Goal: Task Accomplishment & Management: Manage account settings

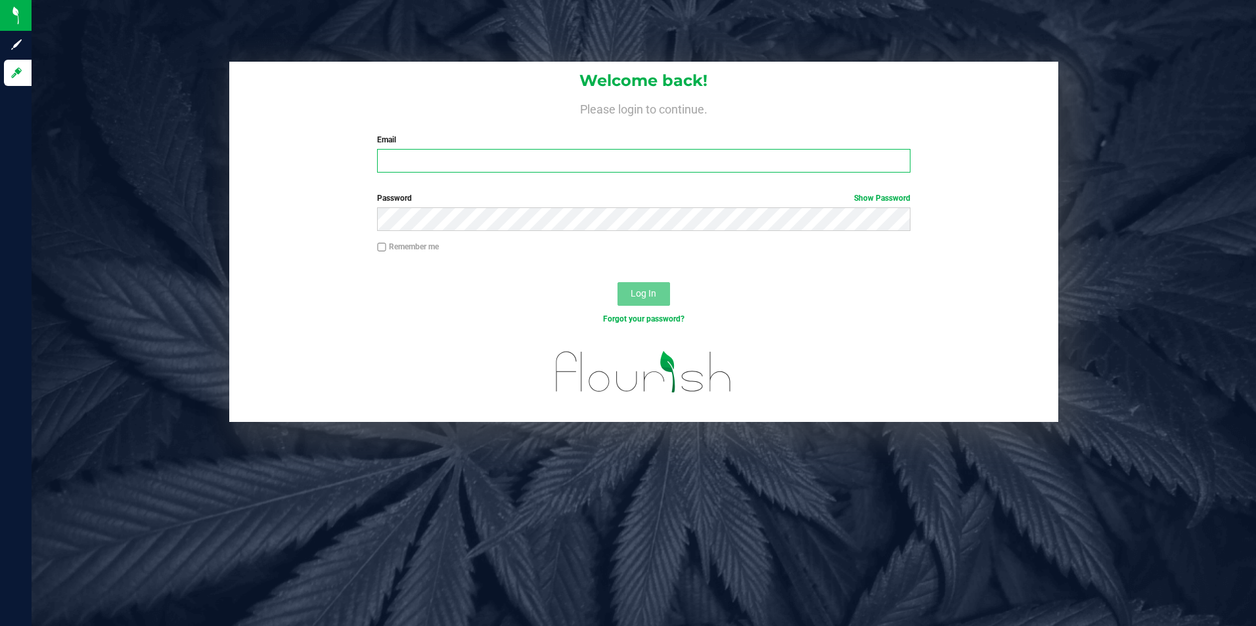
click at [429, 165] on input "Email" at bounding box center [643, 161] width 533 height 24
type input "[PERSON_NAME][EMAIL_ADDRESS][PERSON_NAME][DOMAIN_NAME]"
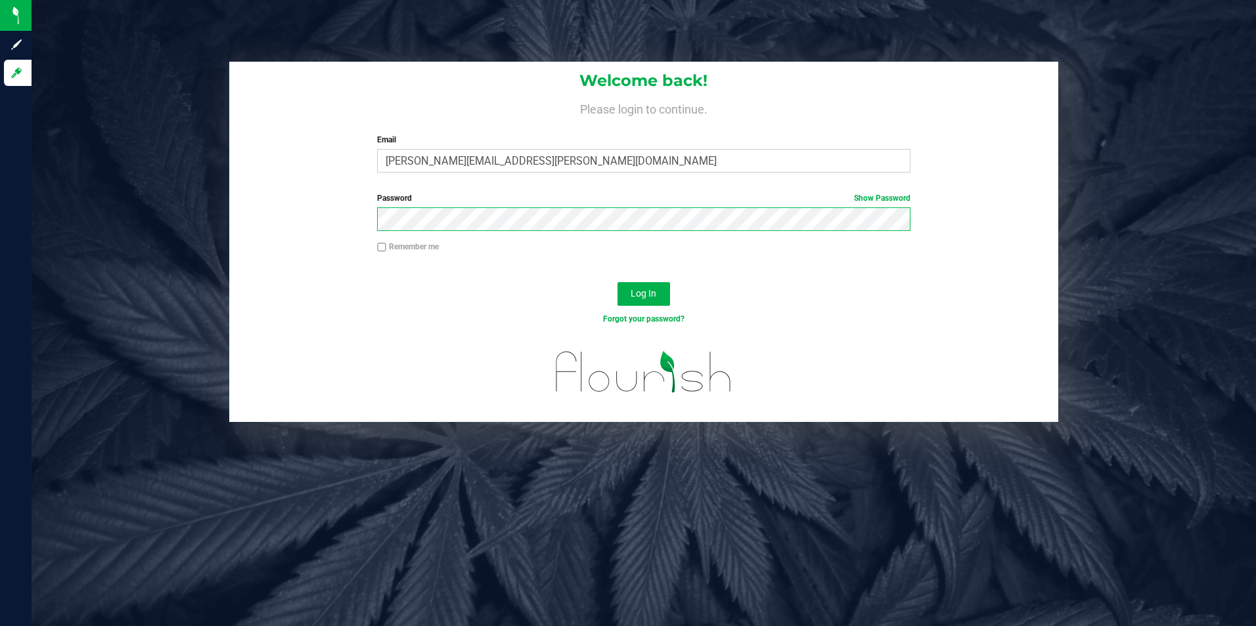
click at [617, 282] on button "Log In" at bounding box center [643, 294] width 53 height 24
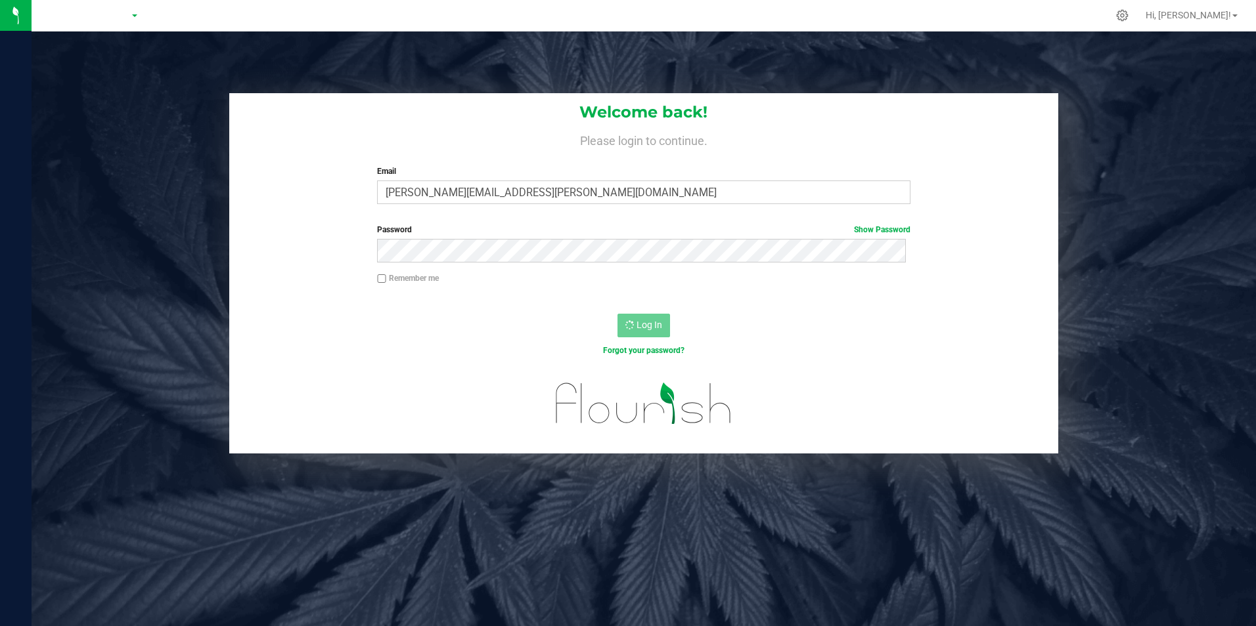
click at [114, 22] on div at bounding box center [134, 15] width 192 height 20
click at [118, 14] on div at bounding box center [134, 15] width 192 height 20
click at [127, 16] on div "Retail" at bounding box center [134, 15] width 192 height 20
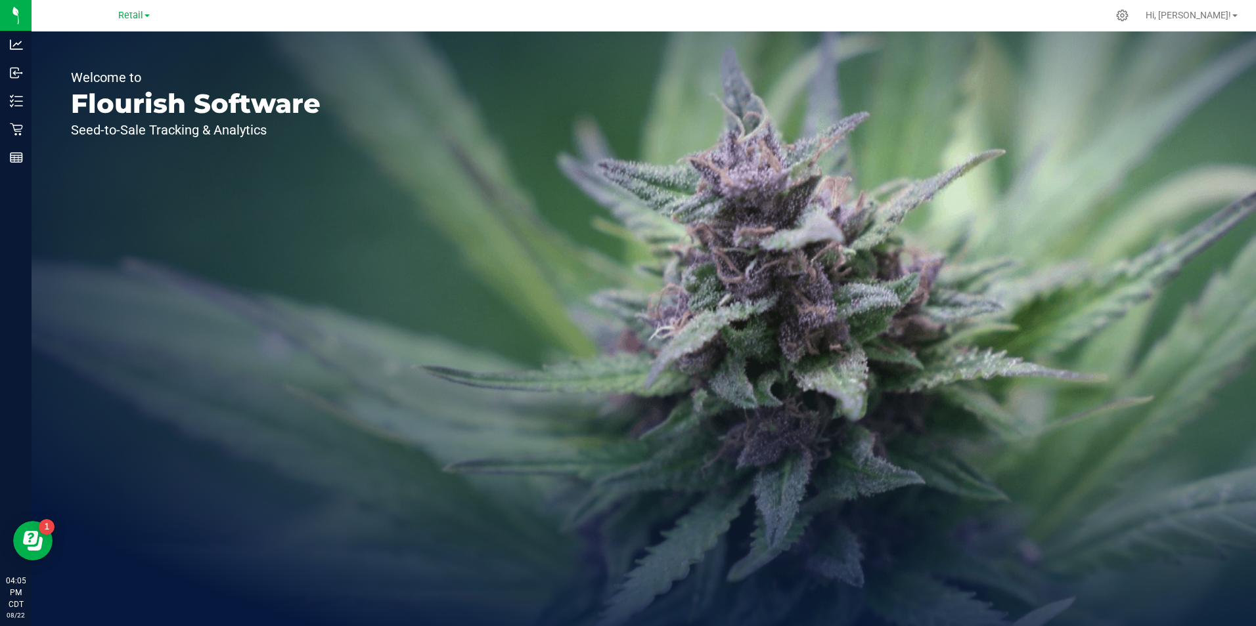
drag, startPoint x: 127, startPoint y: 16, endPoint x: 116, endPoint y: 16, distance: 10.5
click at [118, 14] on span "Retail" at bounding box center [130, 15] width 25 height 11
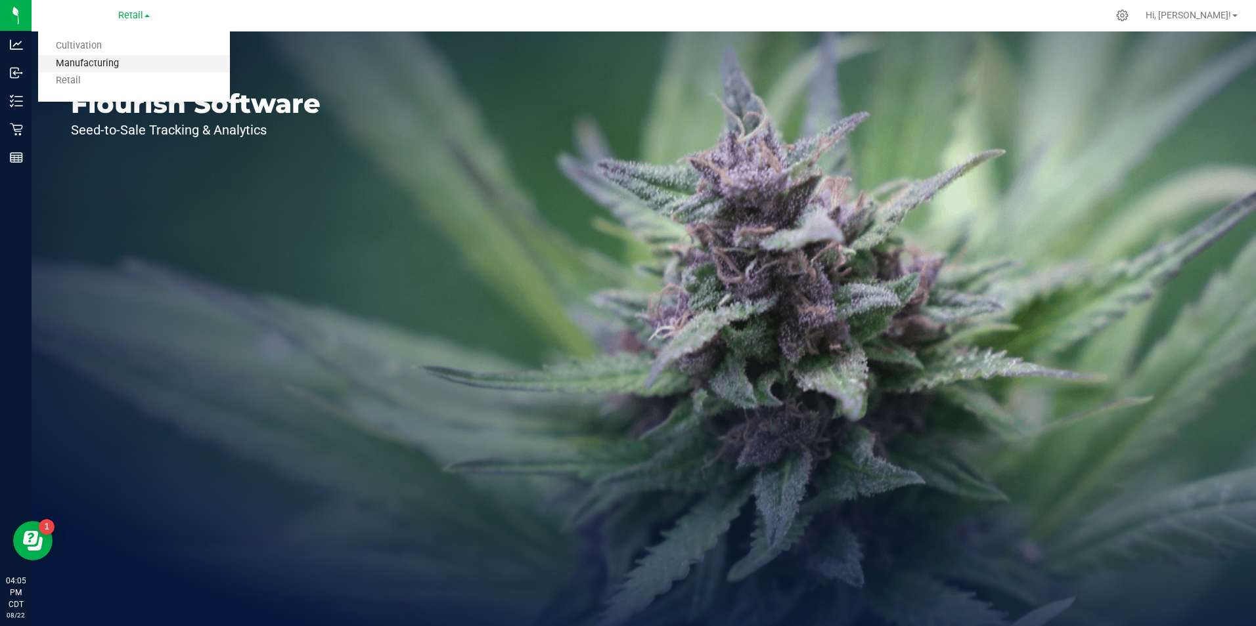
click at [106, 63] on link "Manufacturing" at bounding box center [134, 64] width 192 height 18
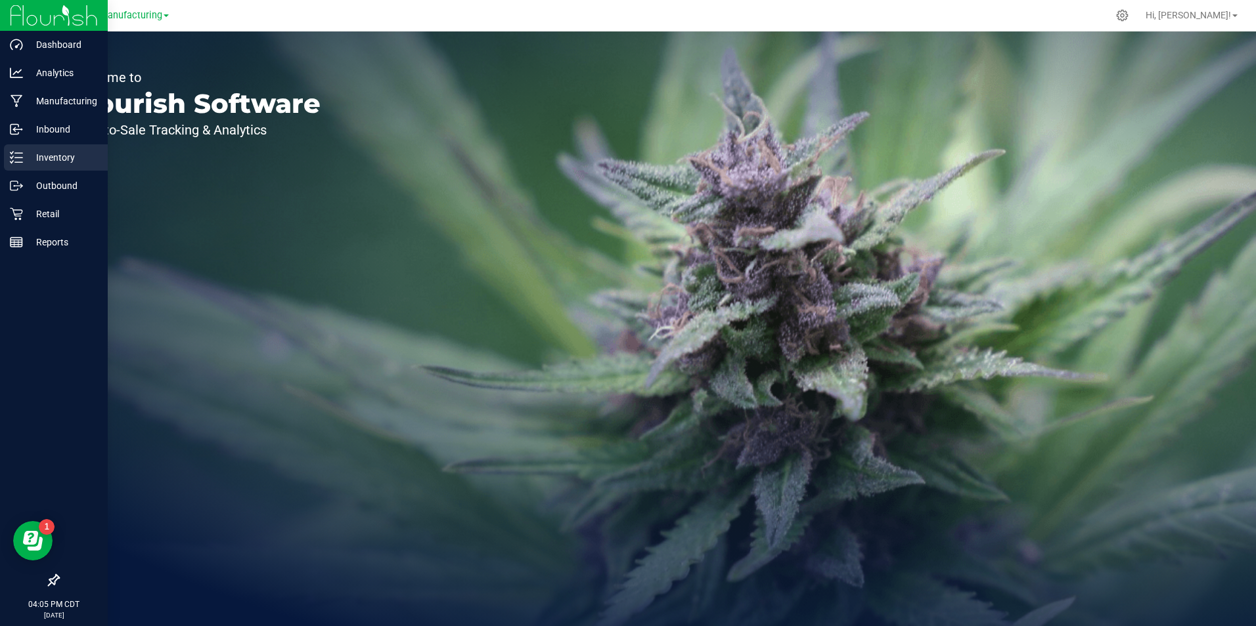
click at [12, 160] on icon at bounding box center [16, 157] width 13 height 13
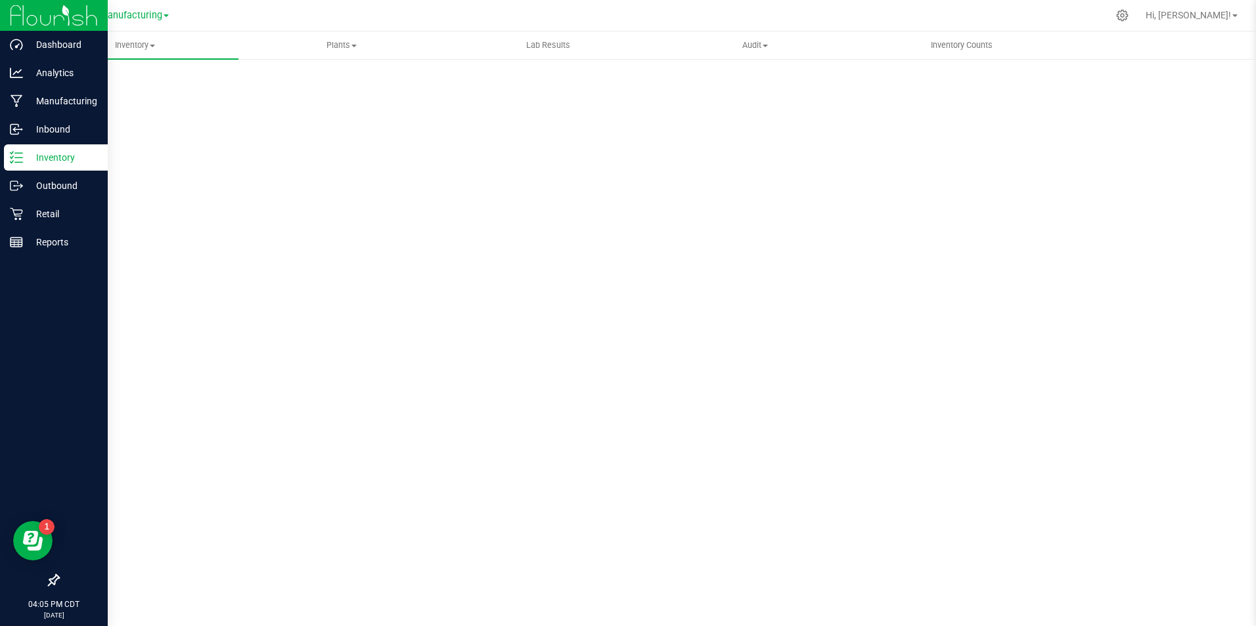
click at [83, 150] on p "Inventory" at bounding box center [62, 158] width 79 height 16
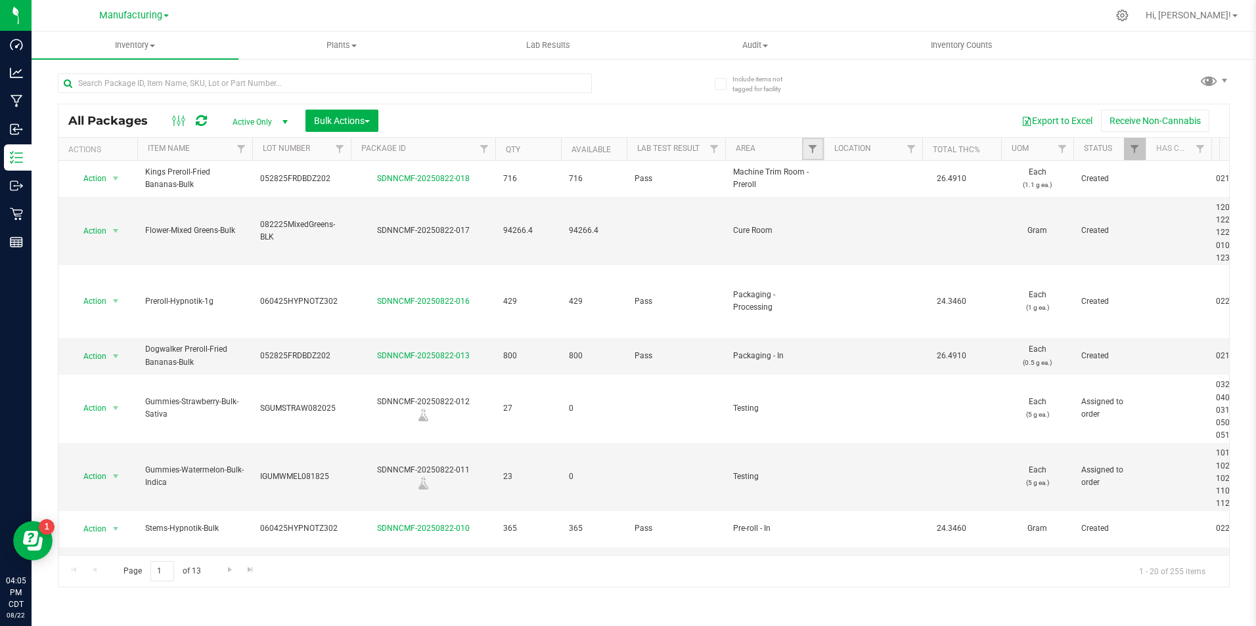
click at [802, 154] on link "Filter" at bounding box center [813, 149] width 22 height 22
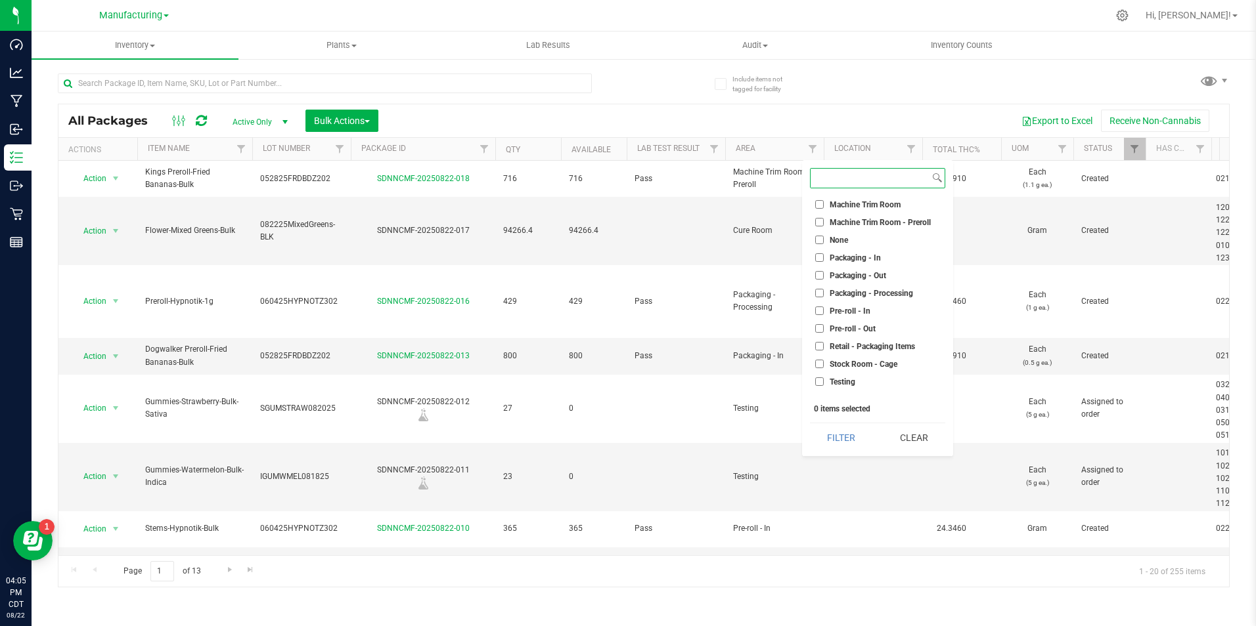
scroll to position [349, 0]
click at [867, 246] on span "Packaging - Out" at bounding box center [857, 247] width 56 height 8
click at [823, 246] on input "Packaging - Out" at bounding box center [819, 246] width 9 height 9
checkbox input "true"
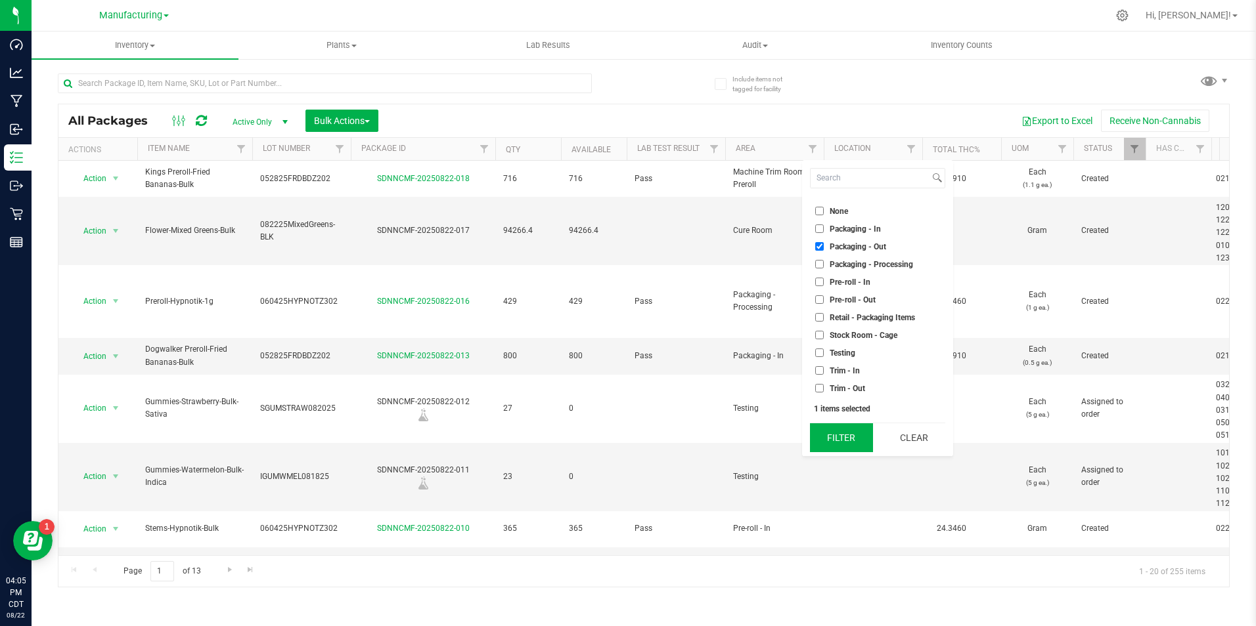
click at [824, 438] on button "Filter" at bounding box center [841, 438] width 63 height 29
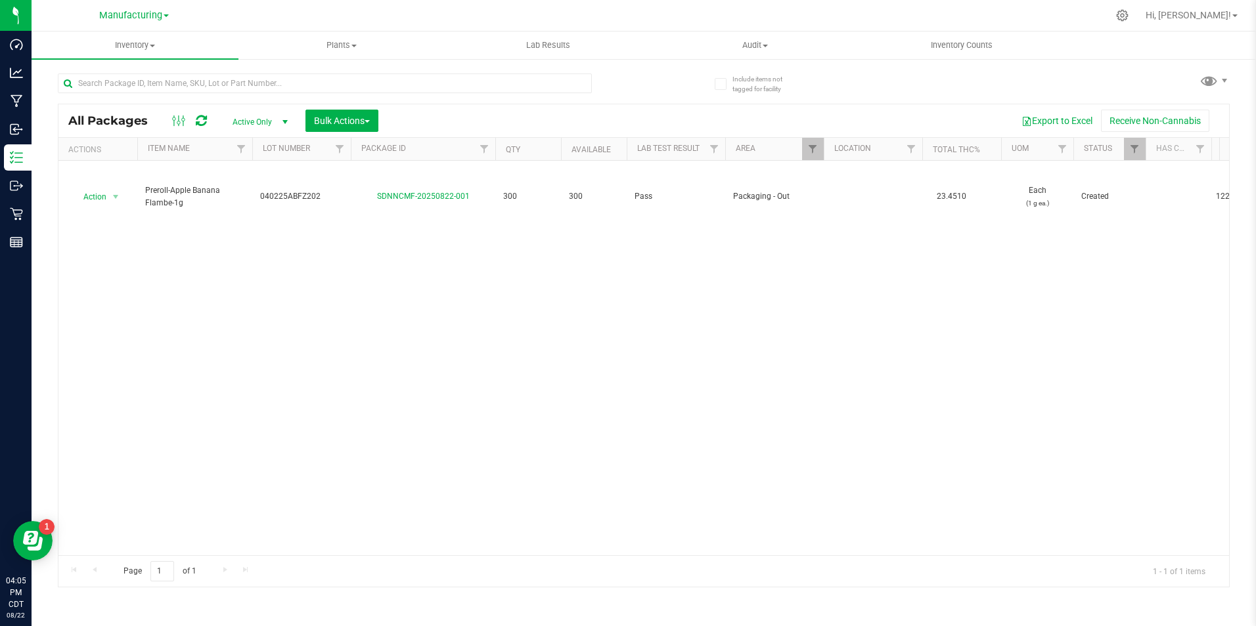
click at [562, 286] on div "Action Action Adjust qty Create package Edit attributes Global inventory Locate…" at bounding box center [643, 358] width 1170 height 395
click at [350, 118] on span "Bulk Actions" at bounding box center [342, 121] width 56 height 11
click at [335, 173] on span "Add to outbound order" at bounding box center [357, 174] width 89 height 11
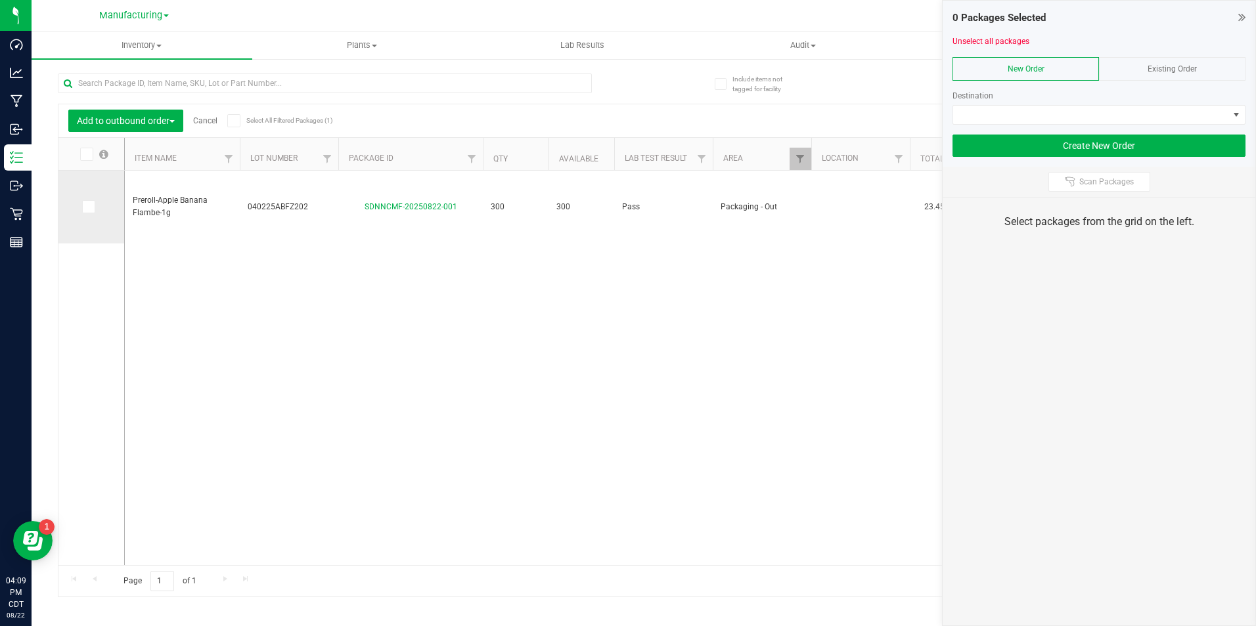
click at [85, 207] on icon at bounding box center [87, 207] width 9 height 0
click at [0, 0] on input "checkbox" at bounding box center [0, 0] width 0 height 0
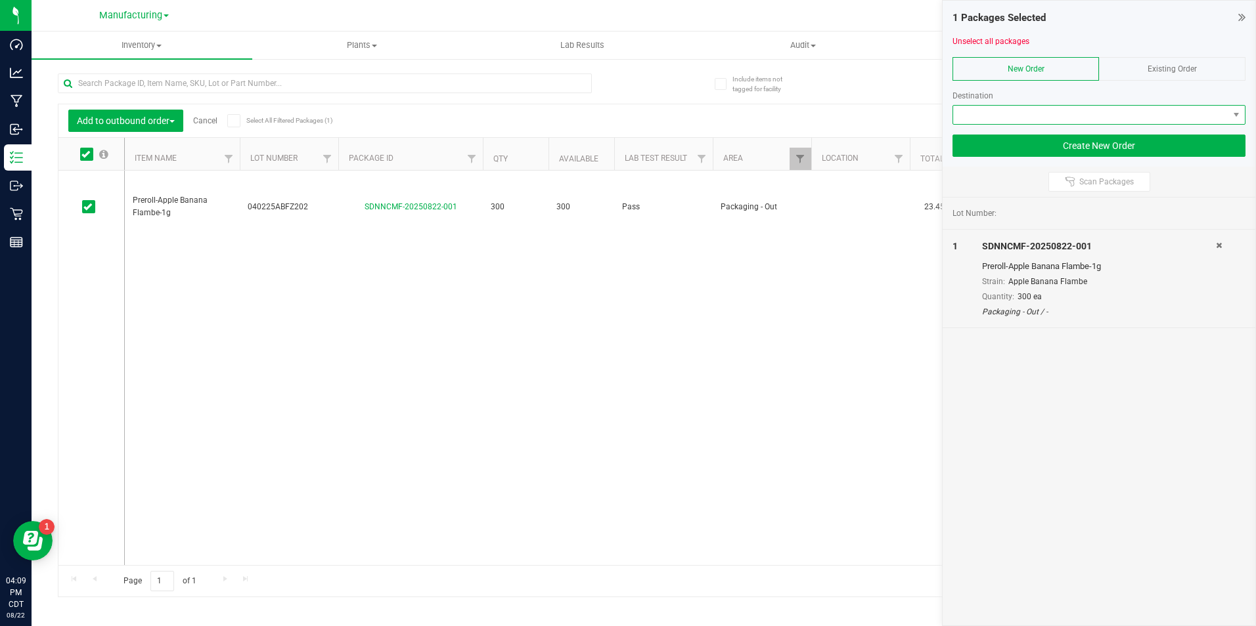
click at [1012, 120] on span at bounding box center [1090, 115] width 275 height 18
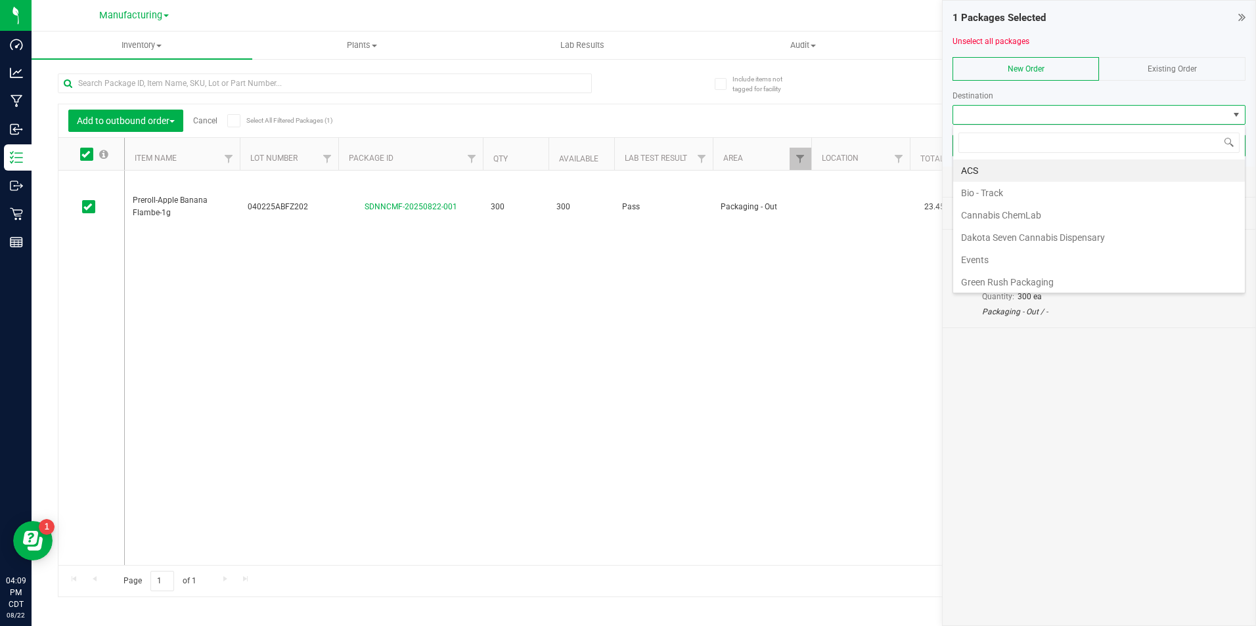
scroll to position [204, 0]
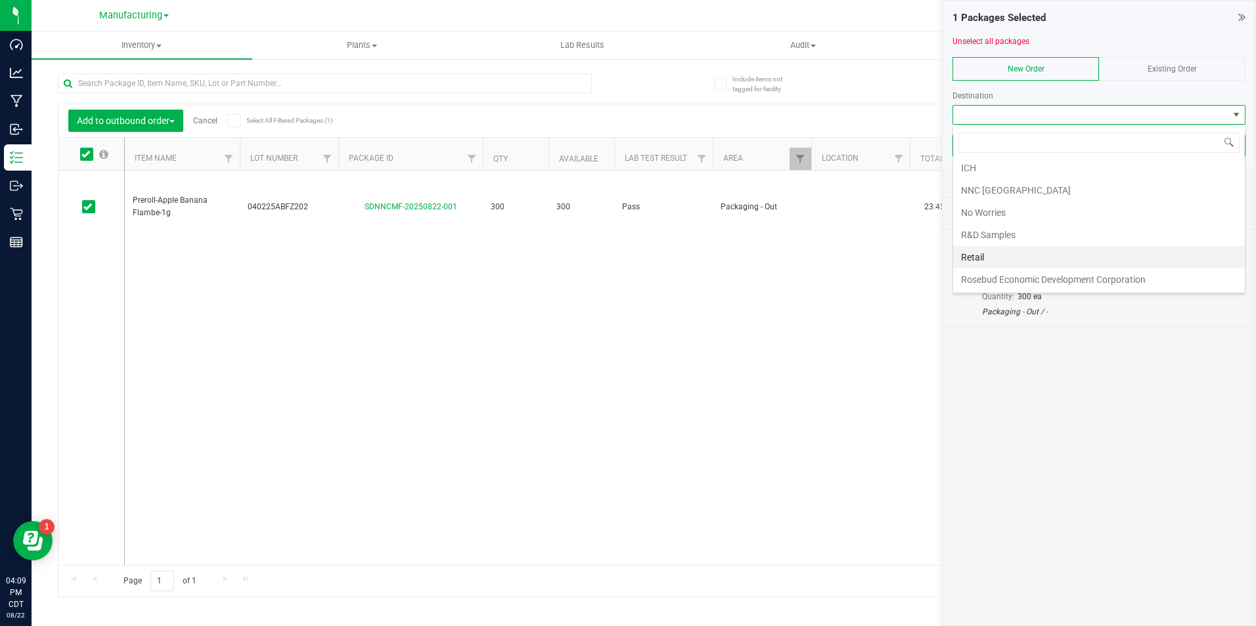
click at [997, 258] on li "Retail" at bounding box center [1099, 257] width 292 height 22
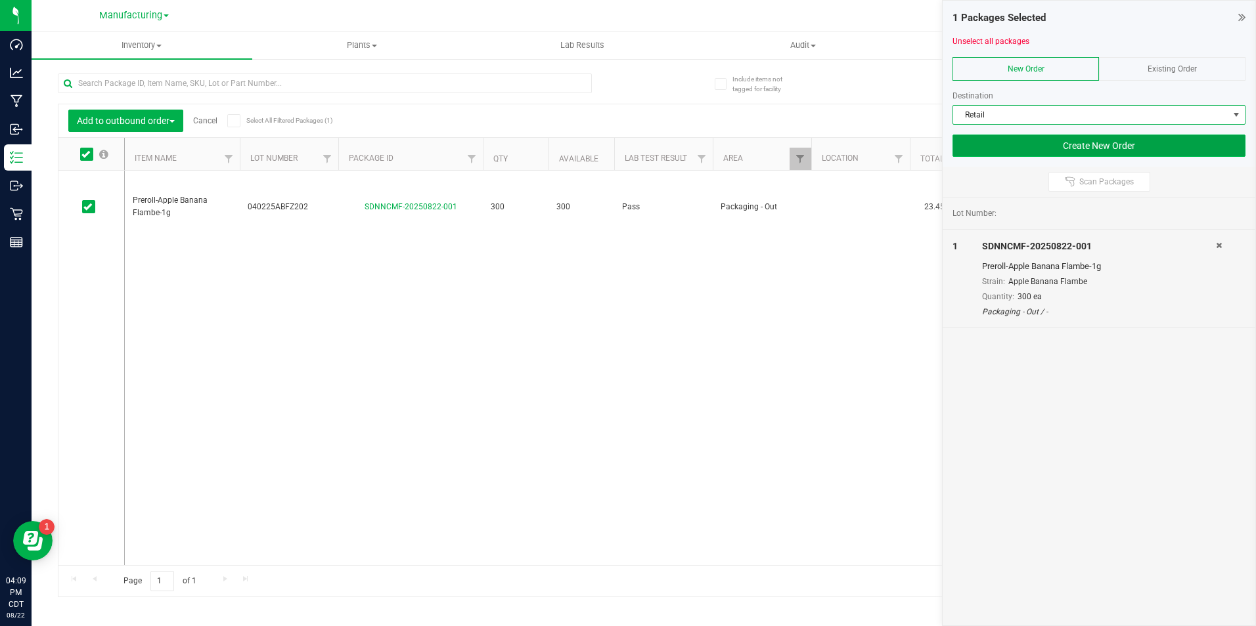
click at [1030, 142] on button "Create New Order" at bounding box center [1098, 146] width 293 height 22
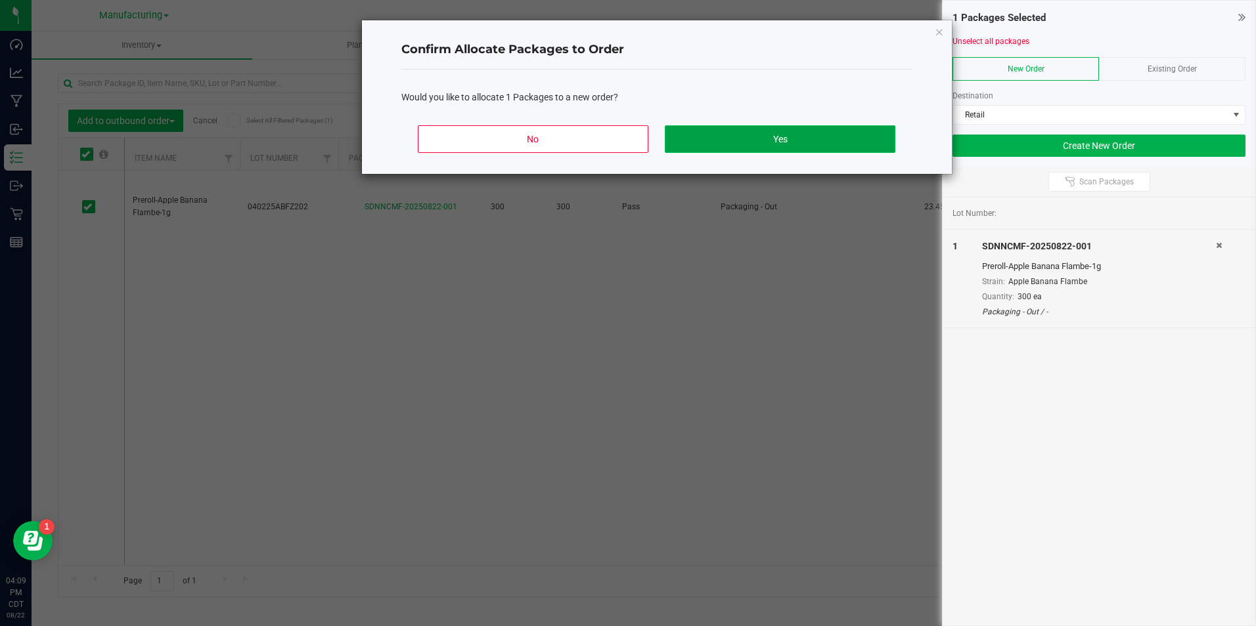
click at [874, 148] on button "Yes" at bounding box center [780, 139] width 230 height 28
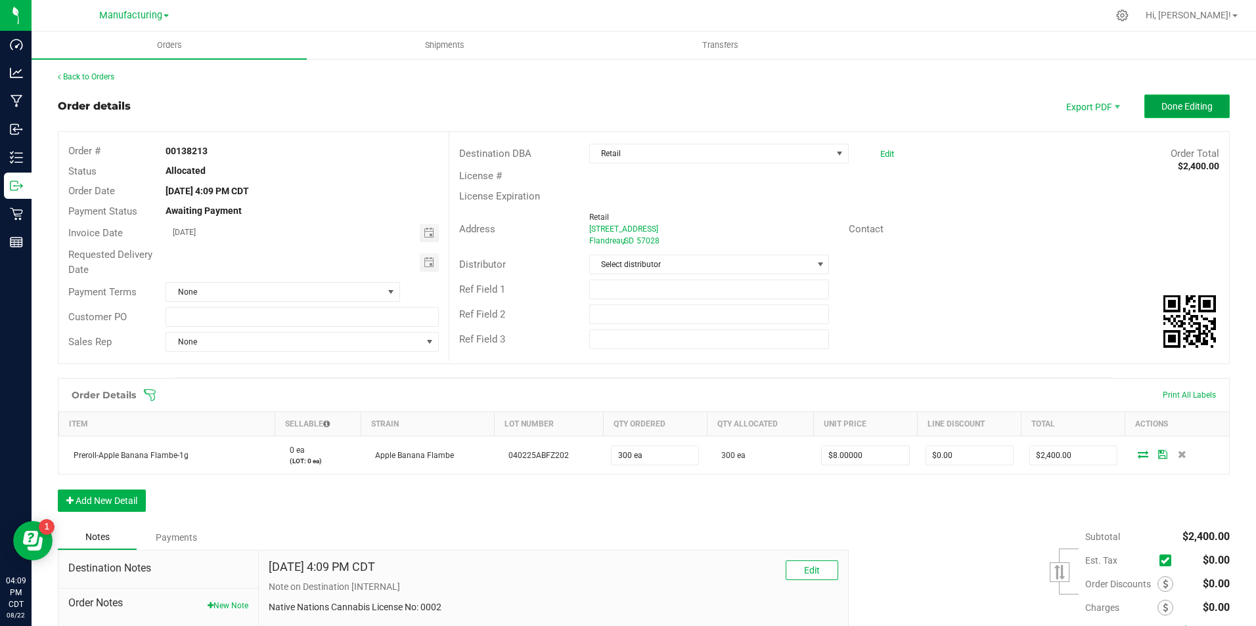
click at [1195, 104] on span "Done Editing" at bounding box center [1186, 106] width 51 height 11
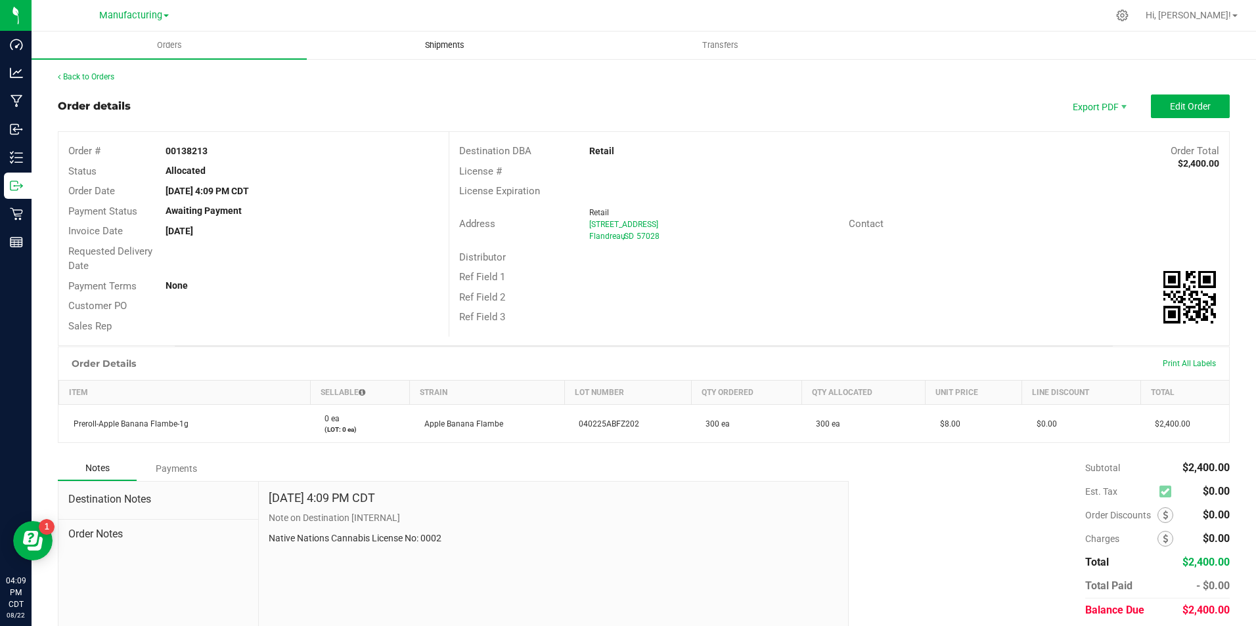
click at [464, 40] on span "Shipments" at bounding box center [444, 45] width 75 height 12
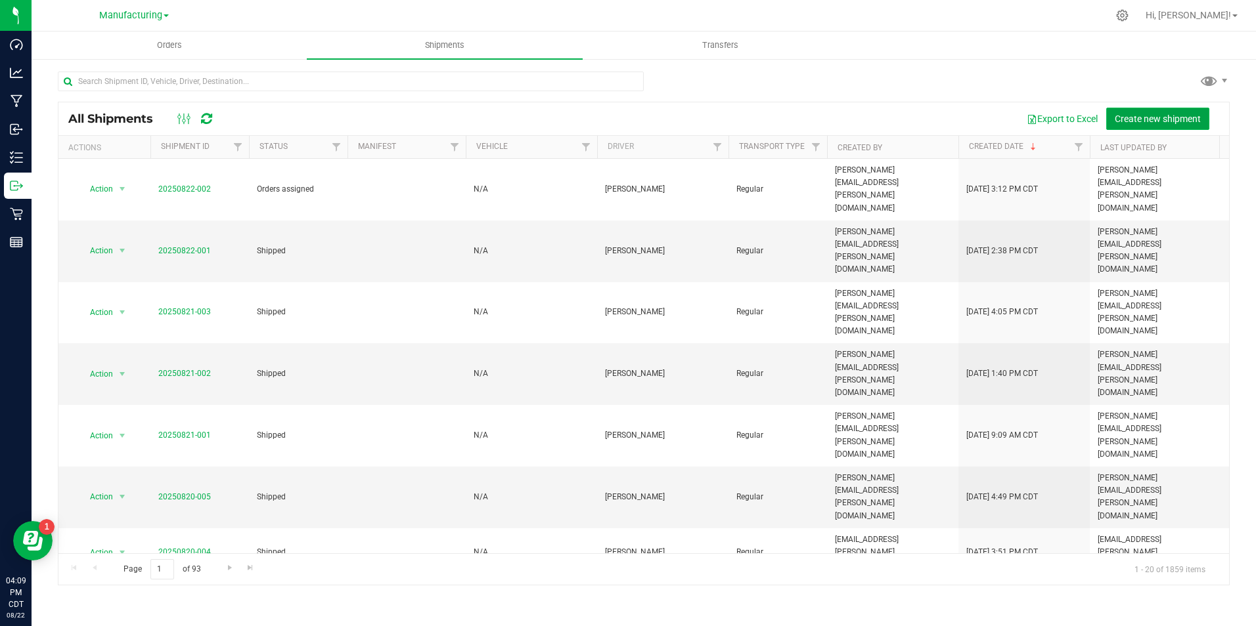
click at [1133, 118] on span "Create new shipment" at bounding box center [1157, 119] width 86 height 11
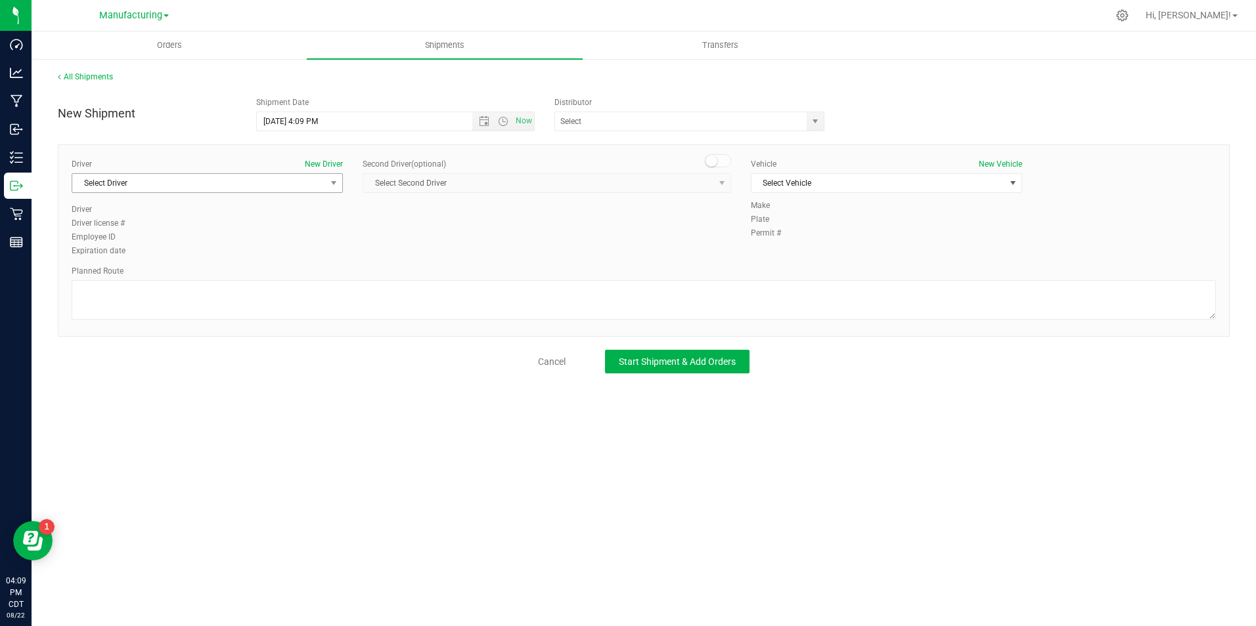
click at [296, 181] on span "Select Driver" at bounding box center [198, 183] width 253 height 18
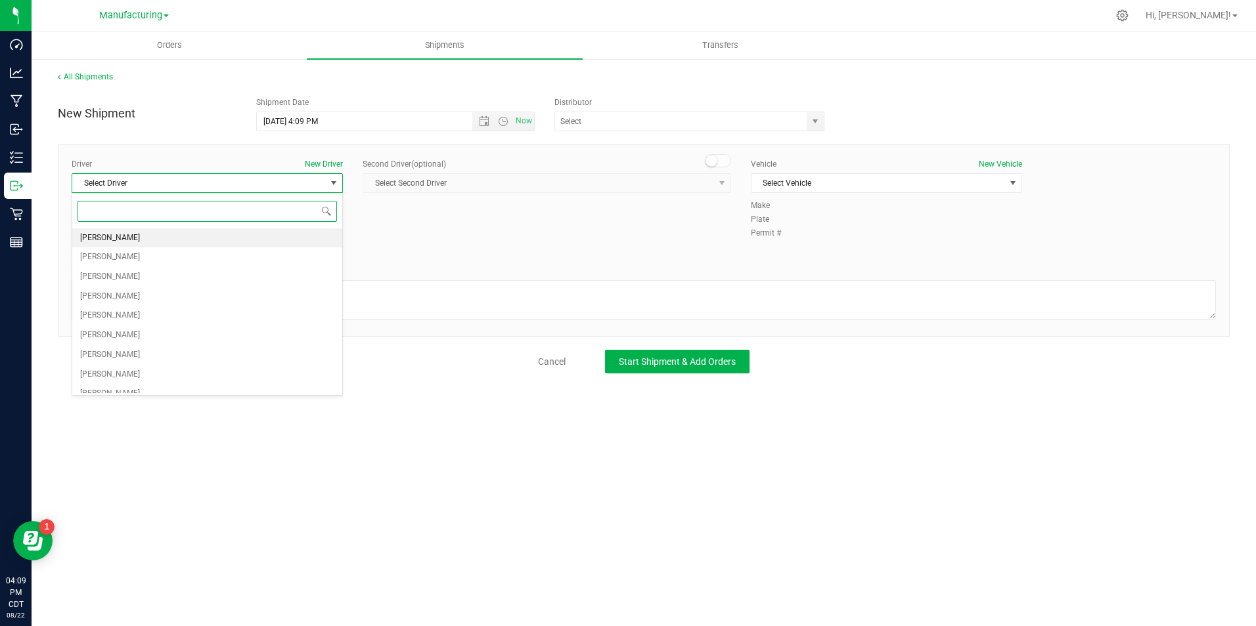
click at [244, 242] on li "[PERSON_NAME]" at bounding box center [207, 239] width 270 height 20
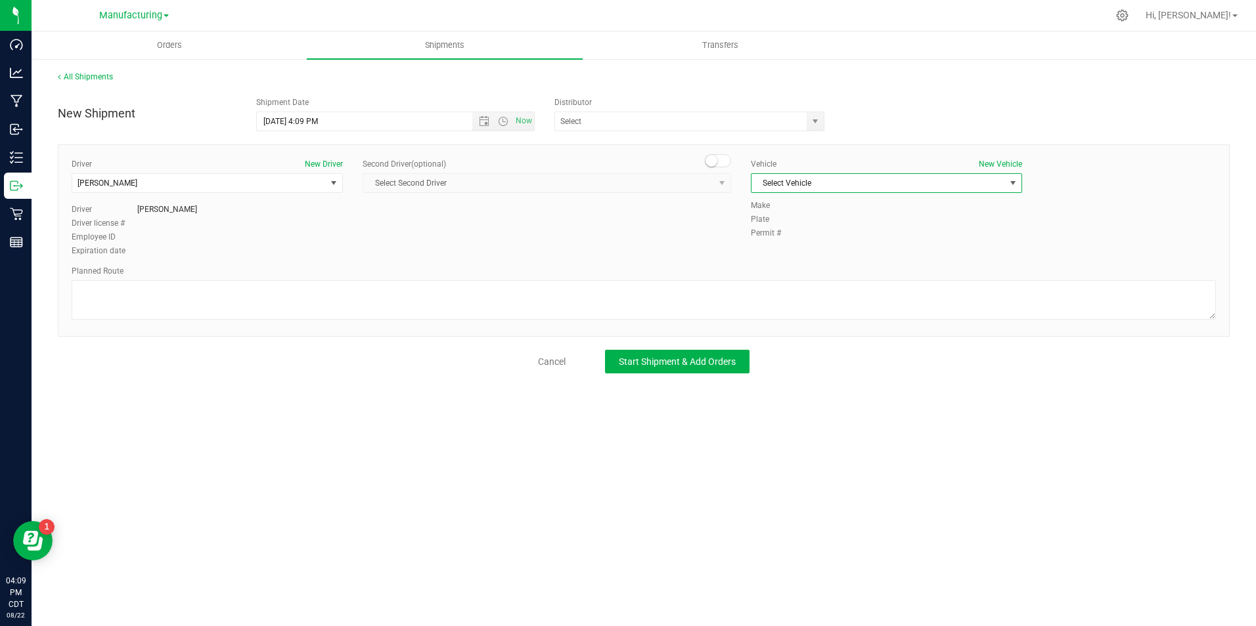
click at [792, 183] on span "Select Vehicle" at bounding box center [877, 183] width 253 height 18
drag, startPoint x: 782, startPoint y: 203, endPoint x: 754, endPoint y: 221, distance: 33.7
click at [781, 204] on li "N/A" at bounding box center [886, 206] width 270 height 20
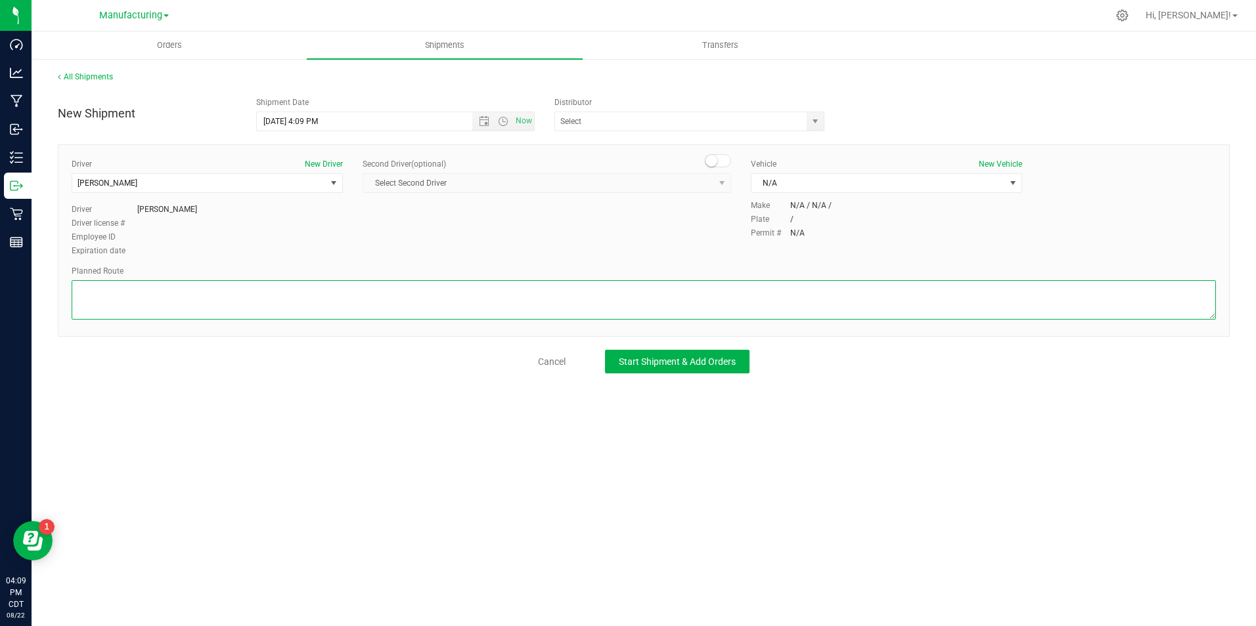
click at [724, 287] on textarea at bounding box center [644, 299] width 1144 height 39
type textarea "Packaging to stockroom"
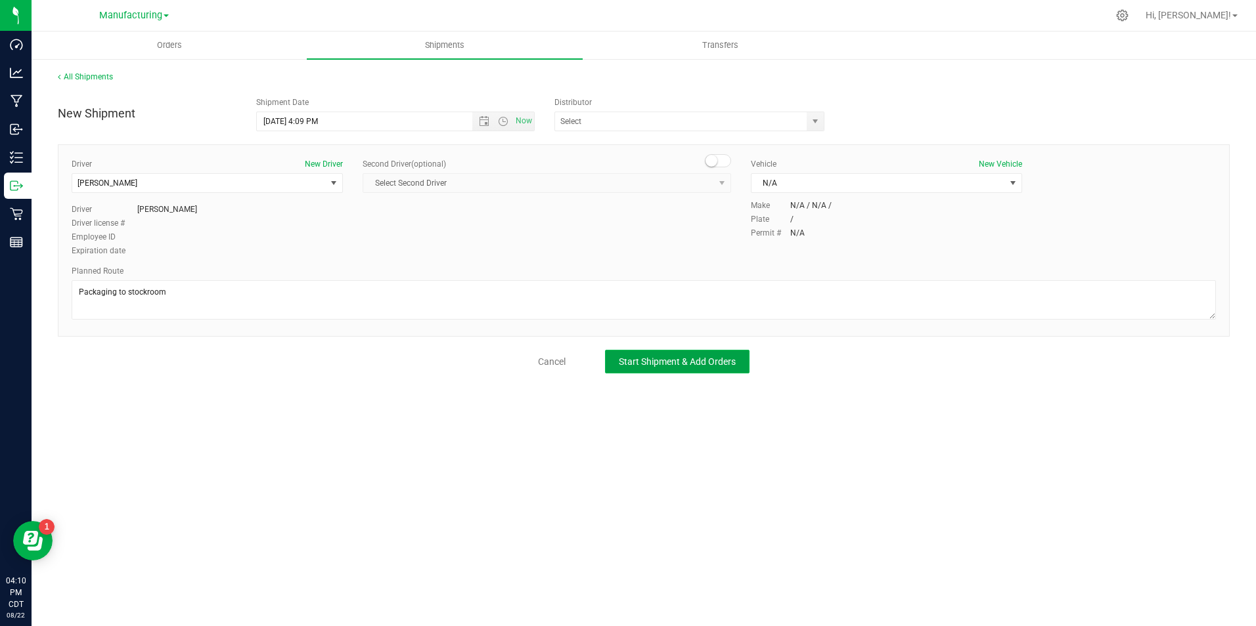
click at [668, 361] on span "Start Shipment & Add Orders" at bounding box center [677, 362] width 117 height 11
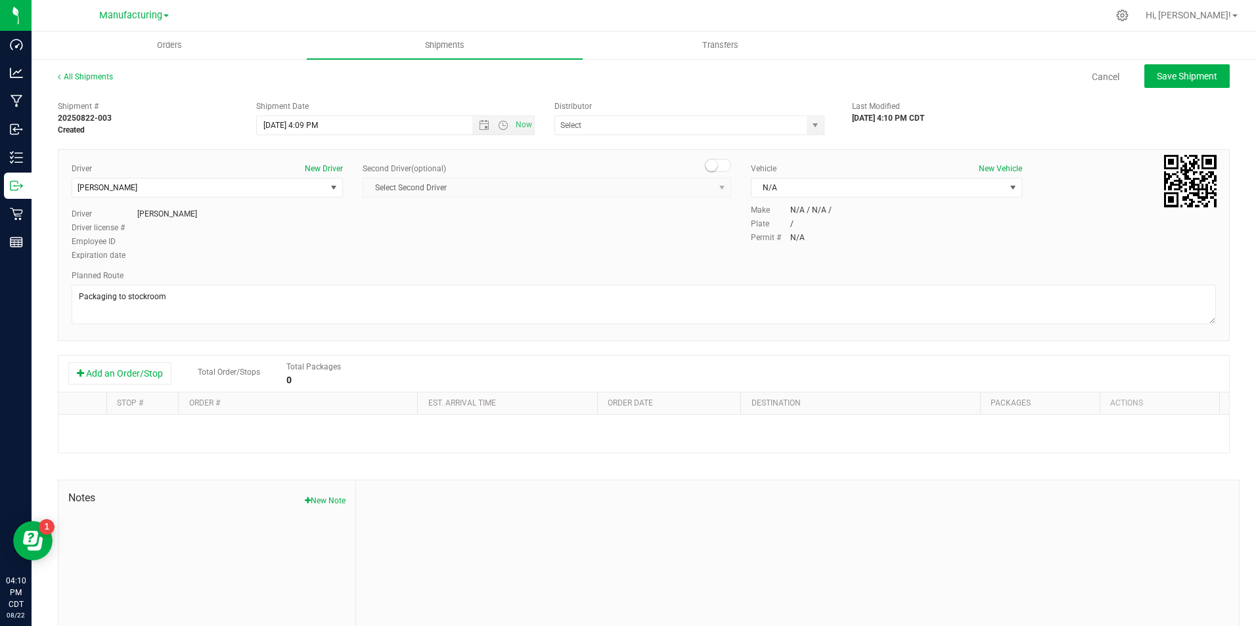
drag, startPoint x: 148, startPoint y: 370, endPoint x: 177, endPoint y: 397, distance: 39.0
click at [150, 373] on button "Add an Order/Stop" at bounding box center [119, 373] width 103 height 22
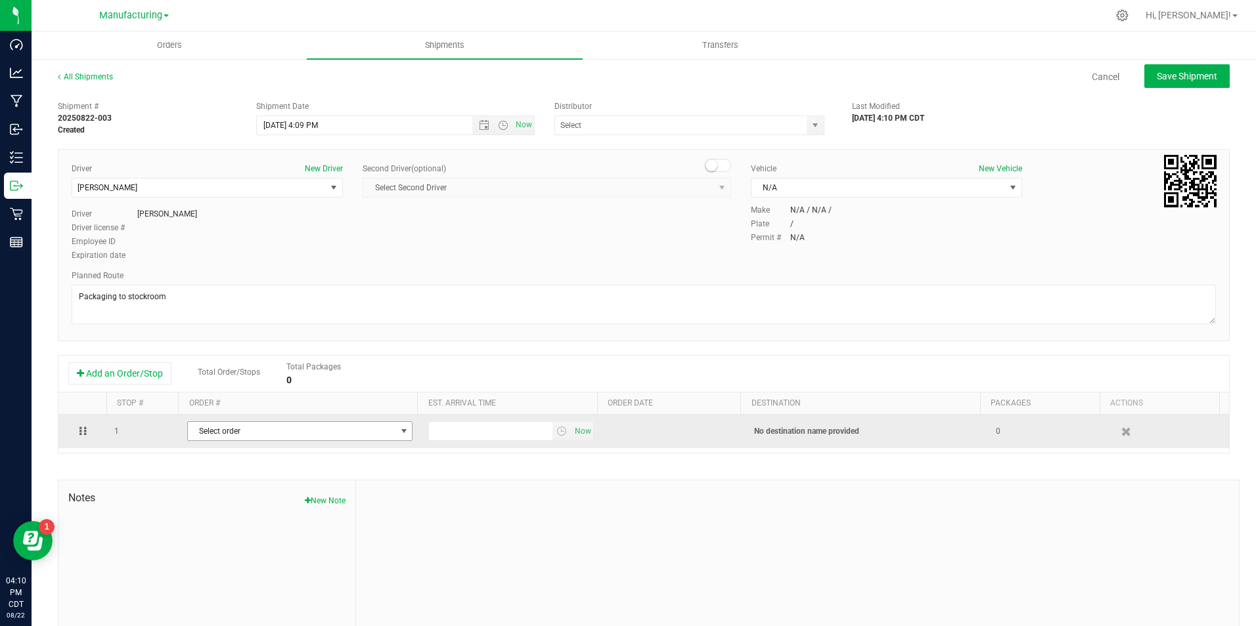
click at [229, 436] on span "Select order" at bounding box center [292, 431] width 208 height 18
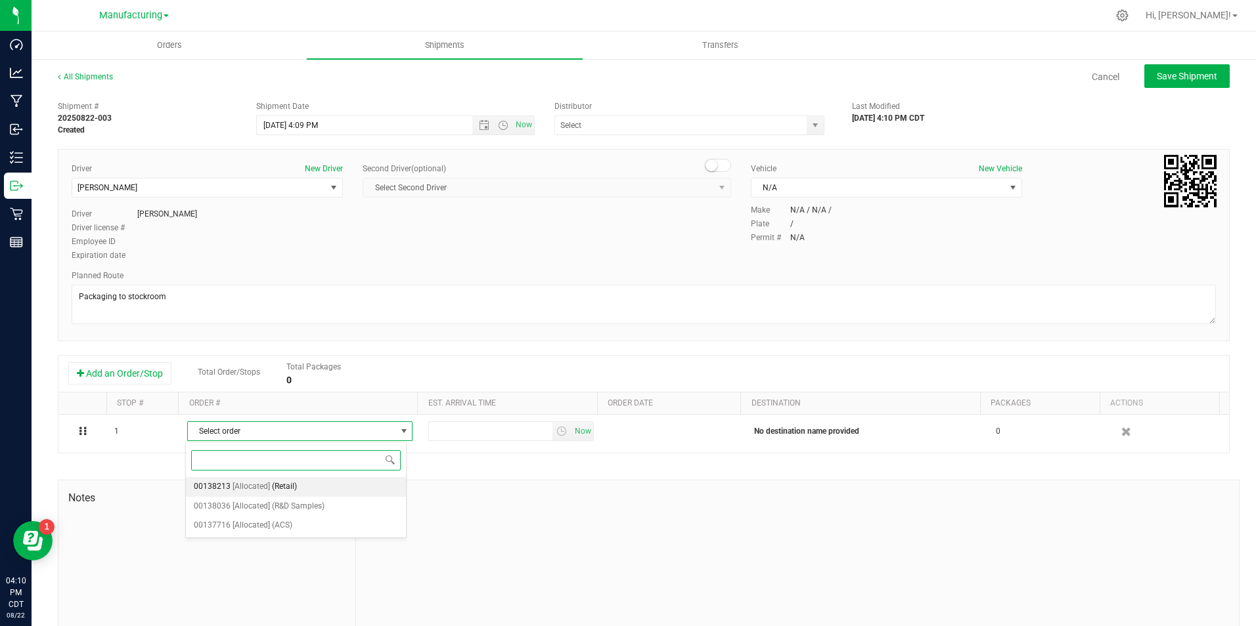
drag, startPoint x: 286, startPoint y: 484, endPoint x: 307, endPoint y: 487, distance: 21.9
click at [288, 485] on span "(Retail)" at bounding box center [284, 487] width 25 height 17
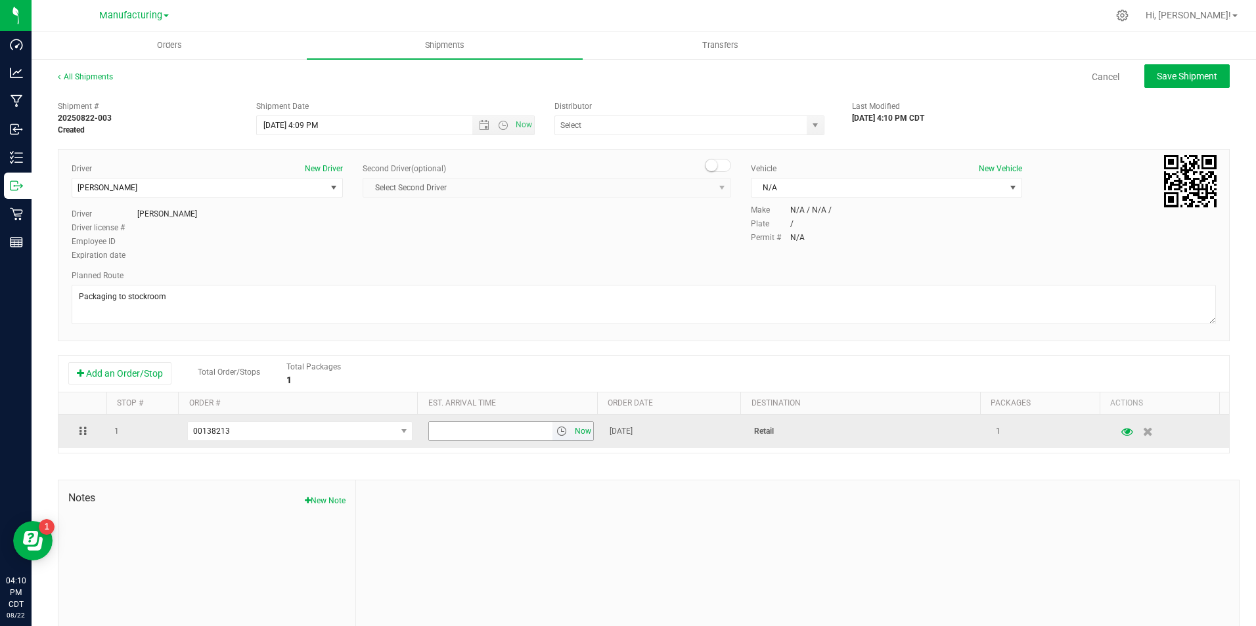
click at [571, 425] on span "Now" at bounding box center [582, 431] width 22 height 19
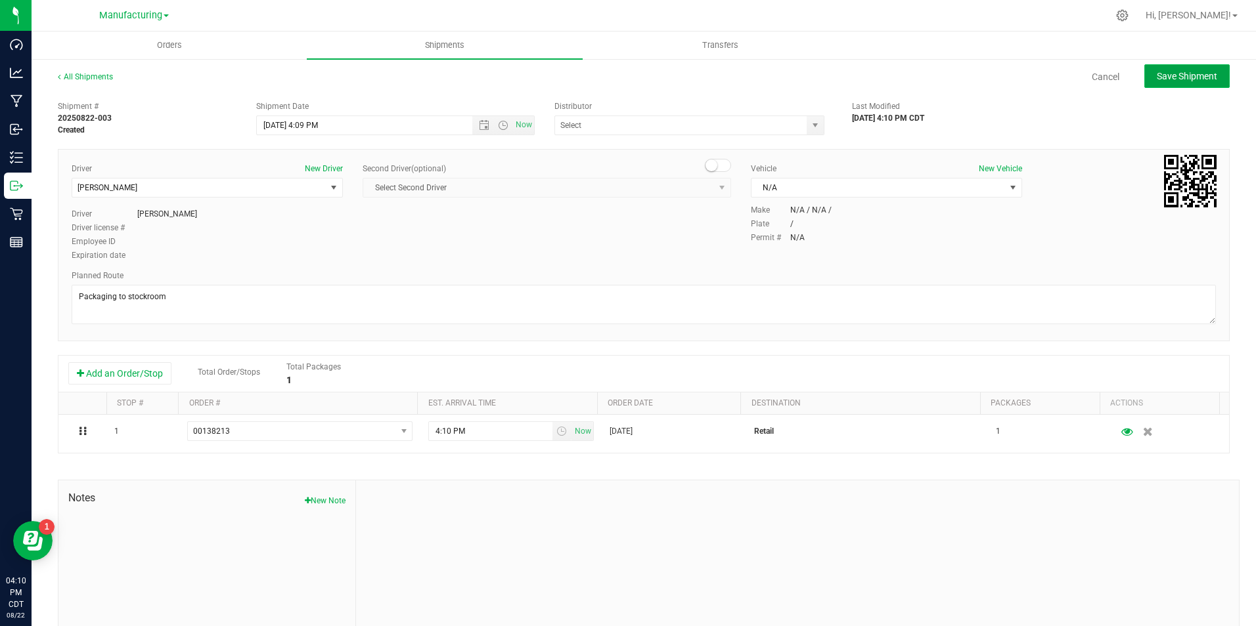
click at [1175, 76] on span "Save Shipment" at bounding box center [1186, 76] width 60 height 11
type input "[DATE] 9:09 PM"
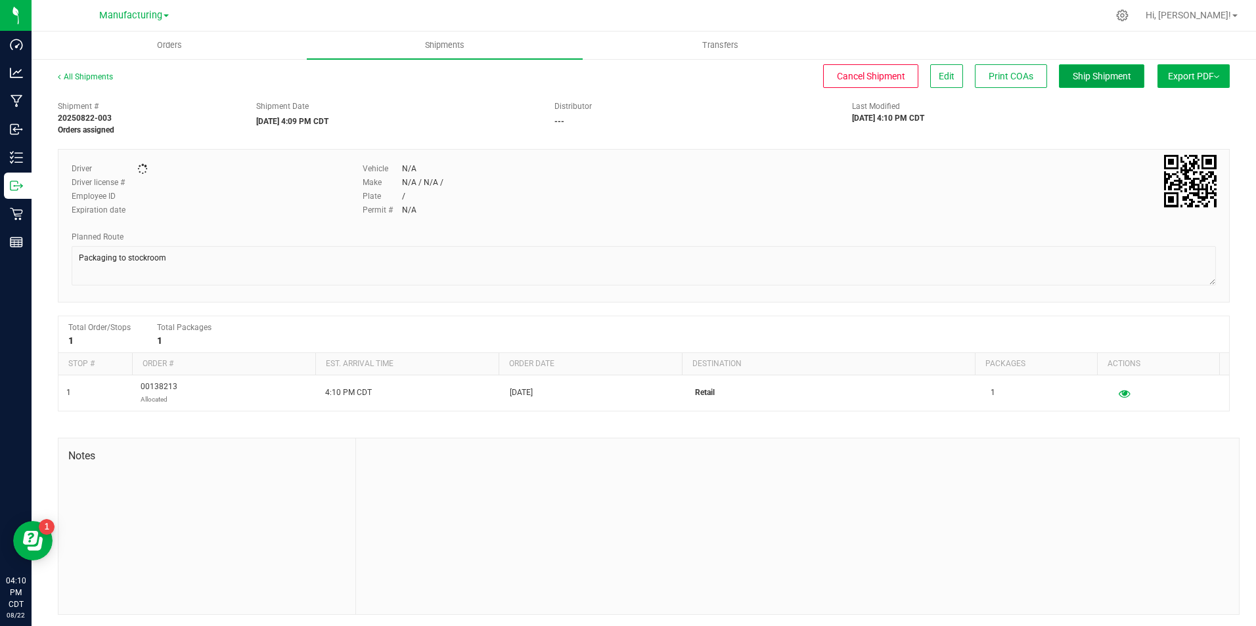
click at [1103, 75] on span "Ship Shipment" at bounding box center [1101, 76] width 58 height 11
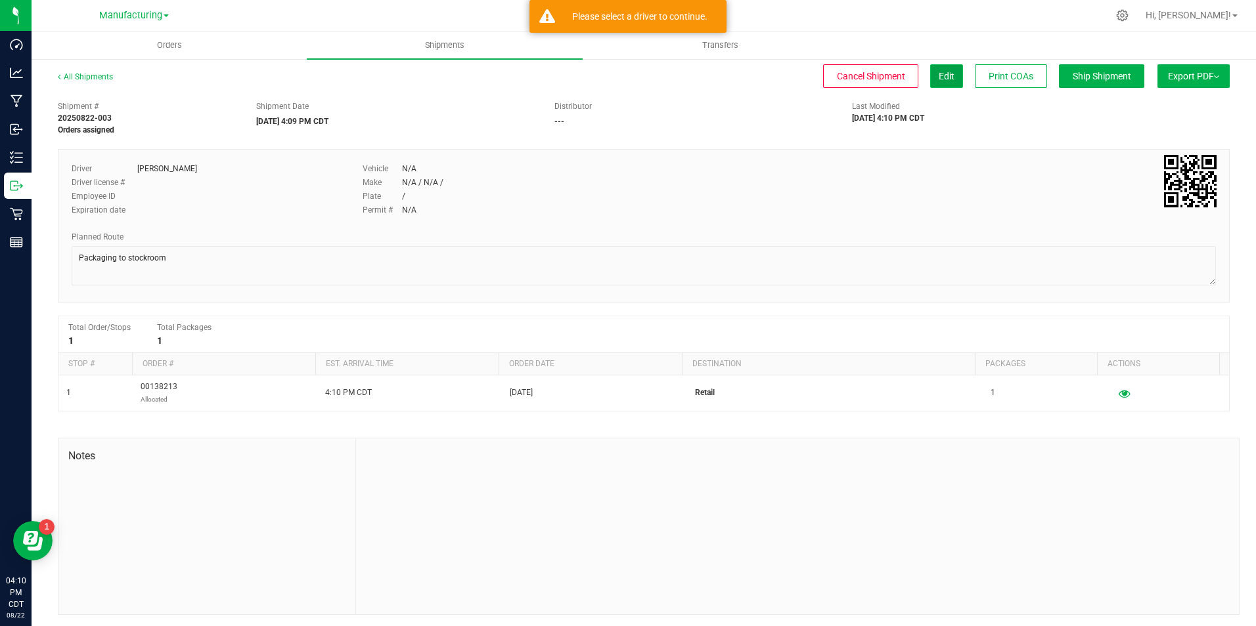
click at [938, 72] on span "Edit" at bounding box center [946, 76] width 16 height 11
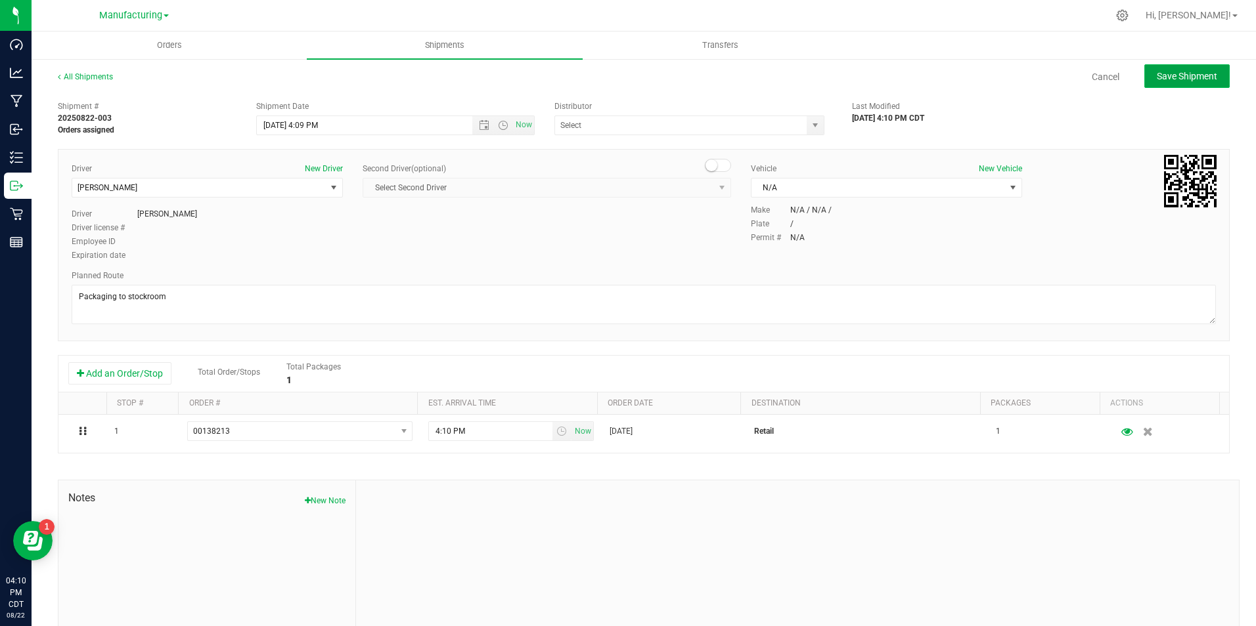
drag, startPoint x: 1152, startPoint y: 79, endPoint x: 1162, endPoint y: 79, distance: 9.9
click at [1158, 79] on span "Save Shipment" at bounding box center [1186, 76] width 60 height 11
type input "[DATE] 9:09 PM"
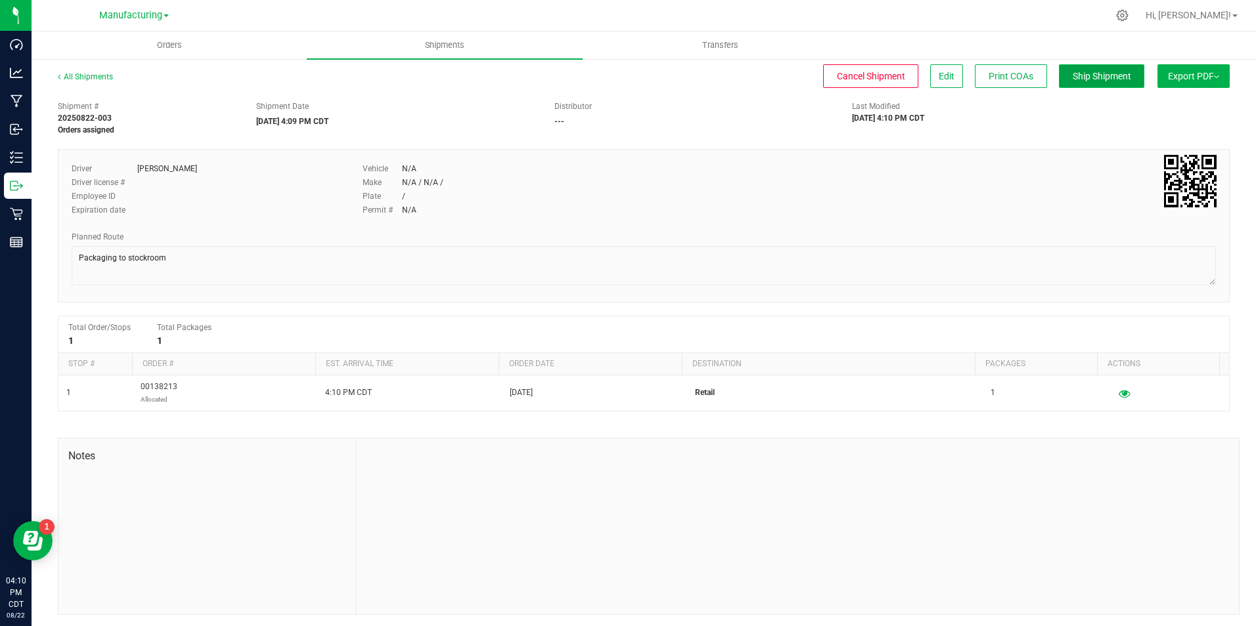
click at [1095, 79] on span "Ship Shipment" at bounding box center [1101, 76] width 58 height 11
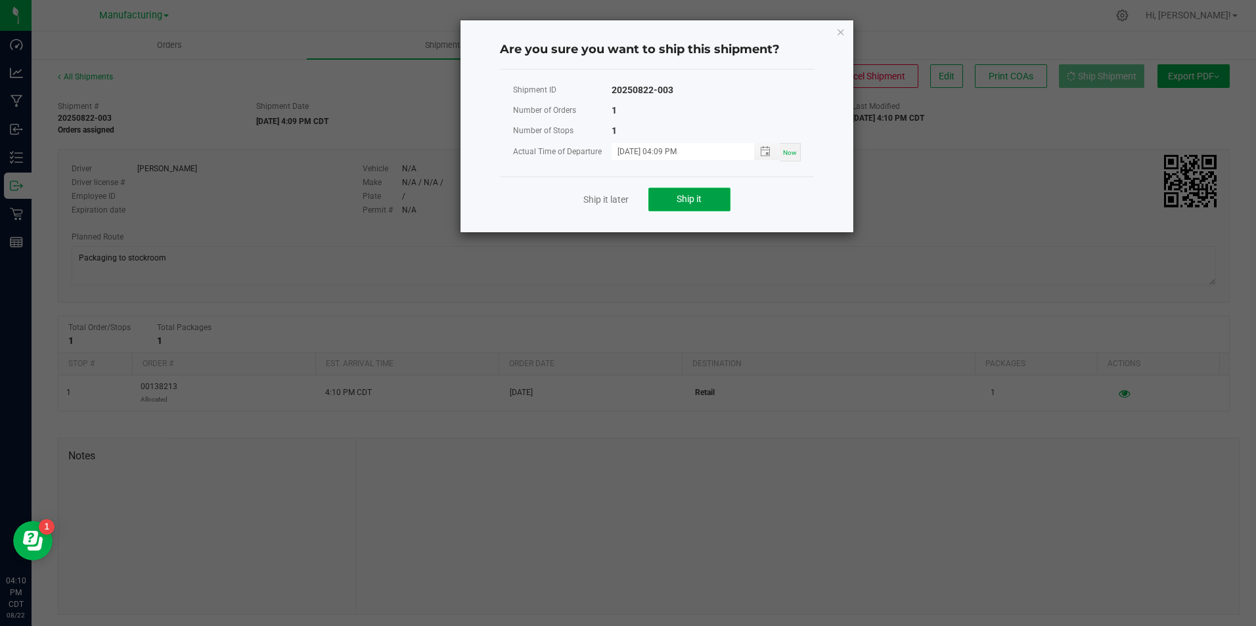
click at [674, 201] on button "Ship it" at bounding box center [689, 200] width 82 height 24
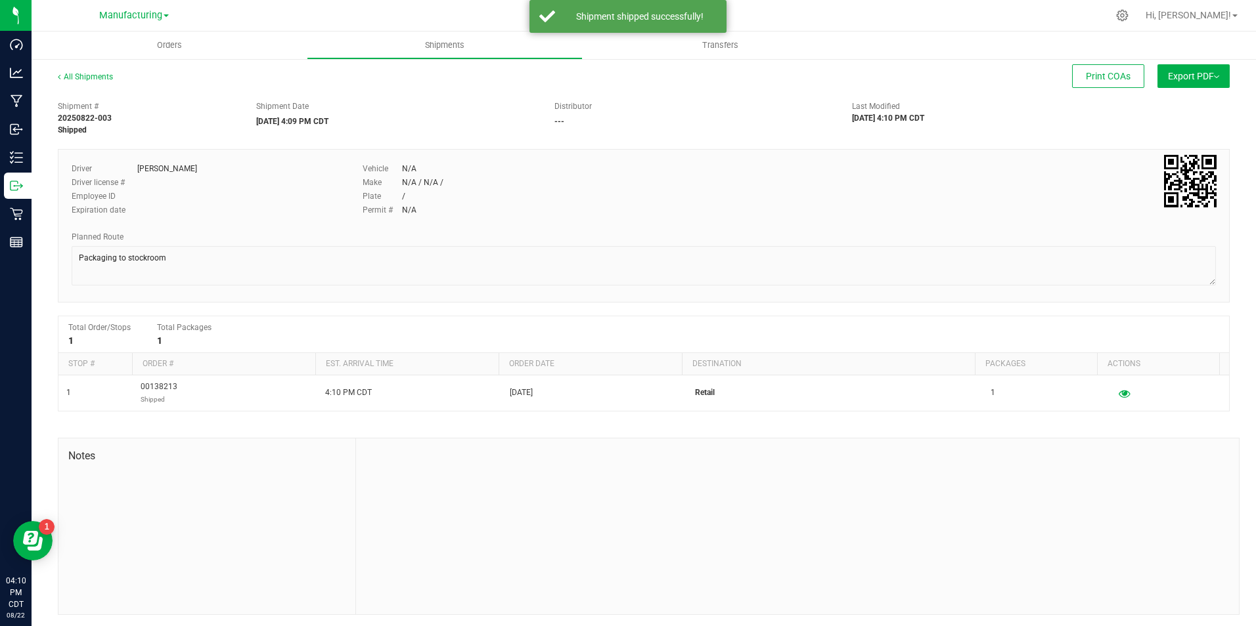
click at [133, 7] on div "Manufacturing Cultivation Manufacturing Retail" at bounding box center [134, 15] width 70 height 16
click at [133, 11] on span "Manufacturing" at bounding box center [130, 16] width 63 height 12
click at [120, 82] on link "Retail" at bounding box center [134, 81] width 192 height 18
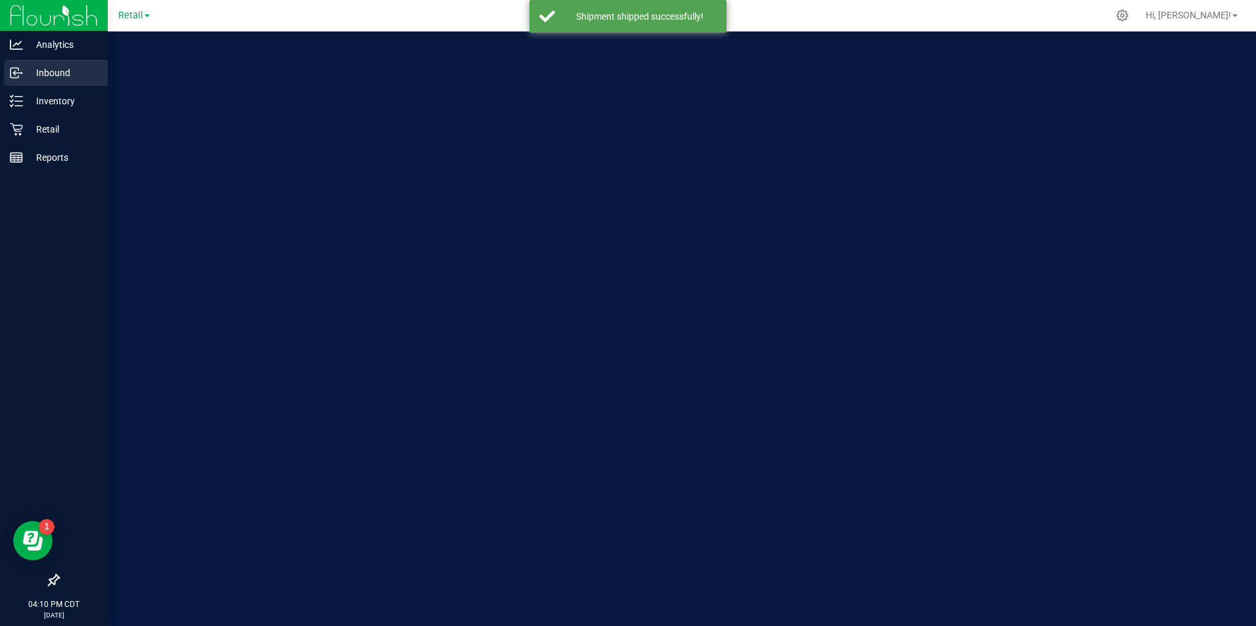
click at [22, 70] on icon at bounding box center [16, 72] width 13 height 13
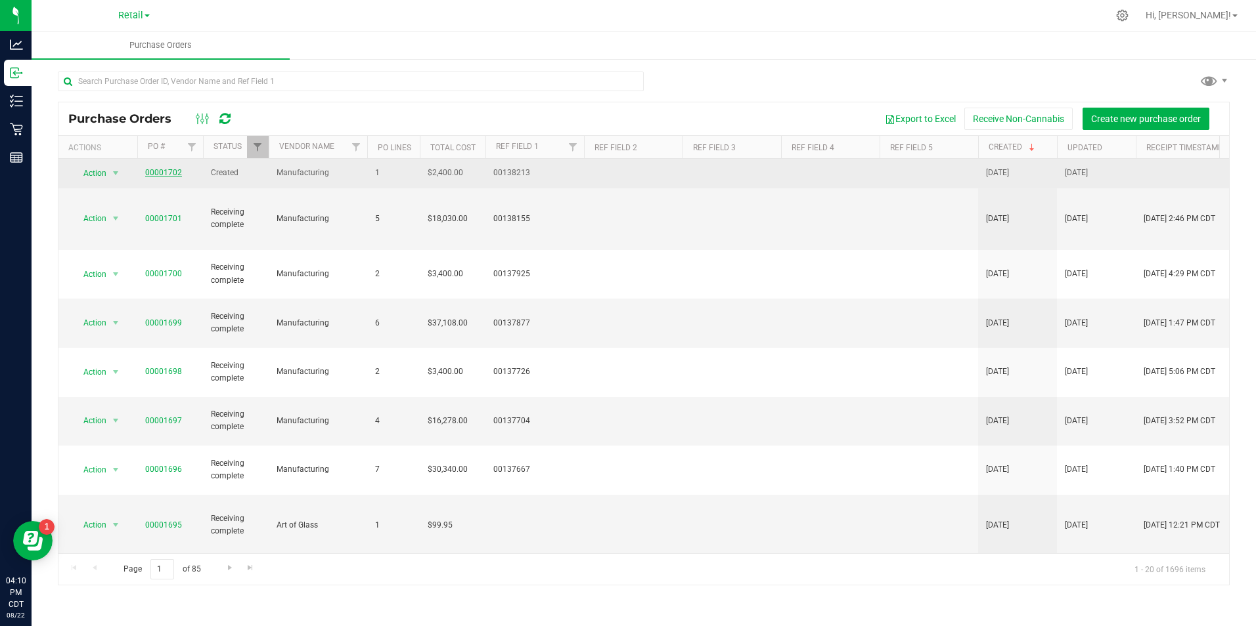
click at [164, 175] on link "00001702" at bounding box center [163, 172] width 37 height 9
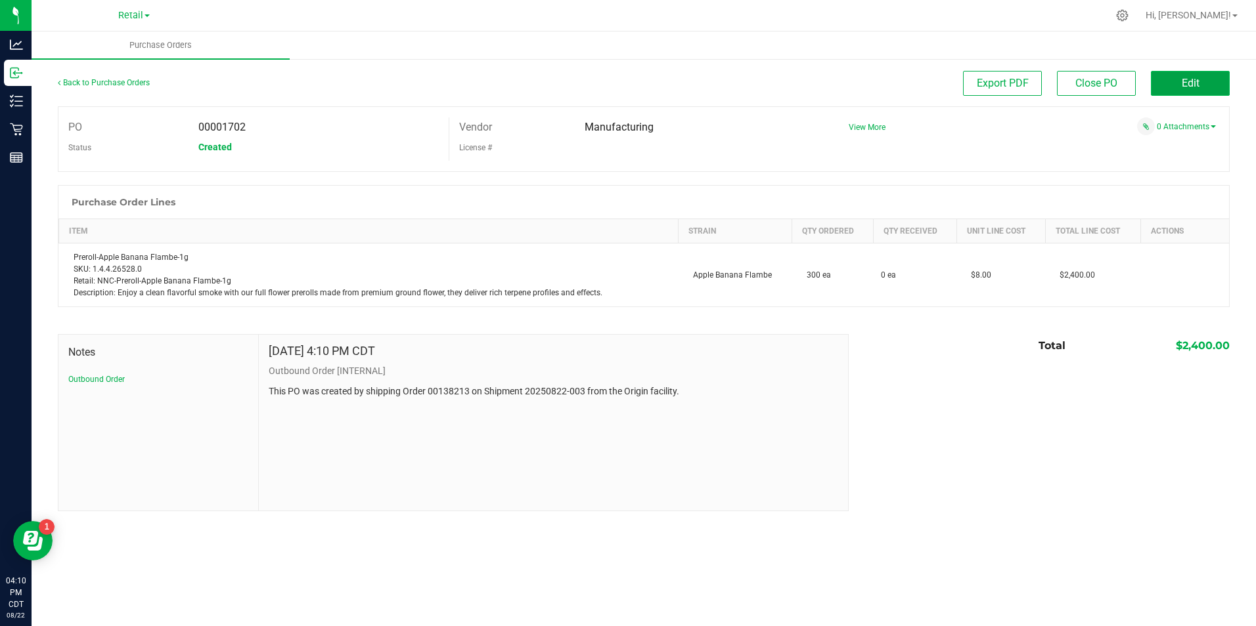
click at [1205, 81] on button "Edit" at bounding box center [1189, 83] width 79 height 25
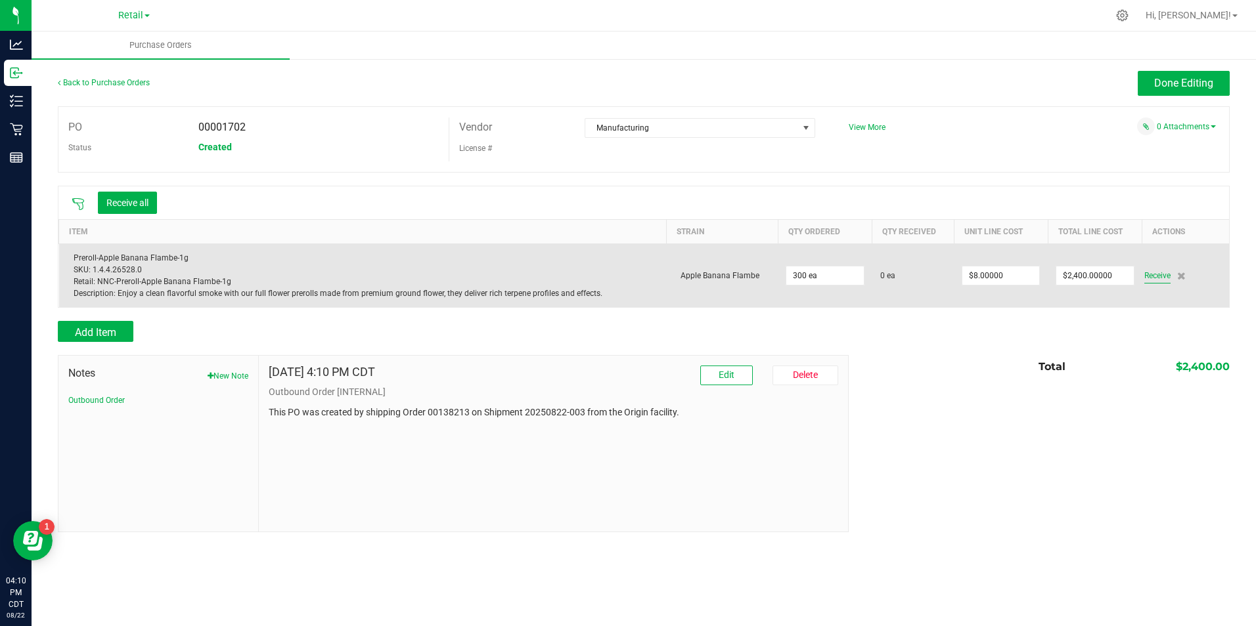
click at [1147, 280] on span "Receive" at bounding box center [1157, 276] width 26 height 16
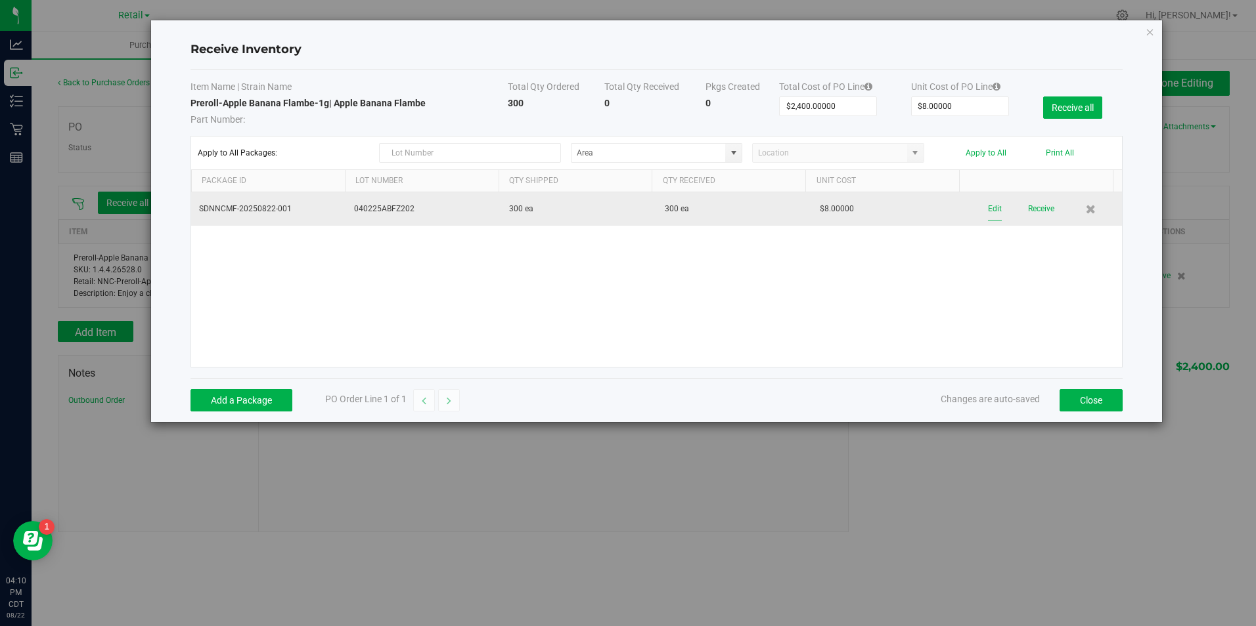
click at [988, 204] on button "Edit" at bounding box center [995, 209] width 14 height 23
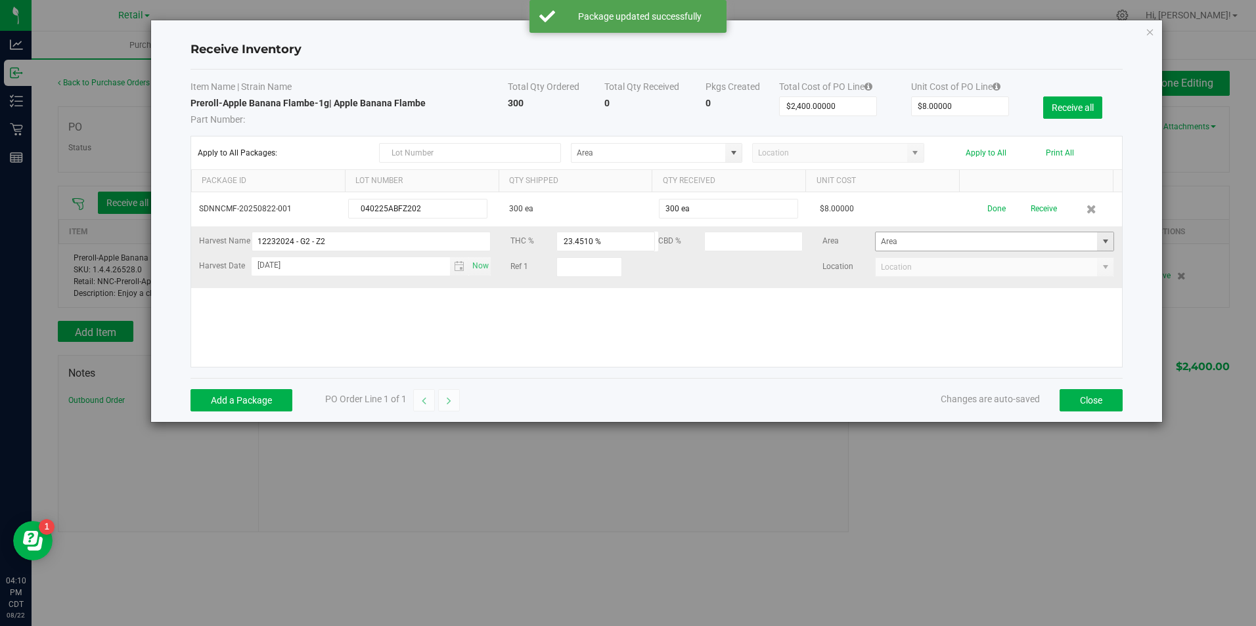
drag, startPoint x: 1097, startPoint y: 239, endPoint x: 1097, endPoint y: 248, distance: 8.5
click at [1100, 240] on span at bounding box center [1105, 241] width 11 height 11
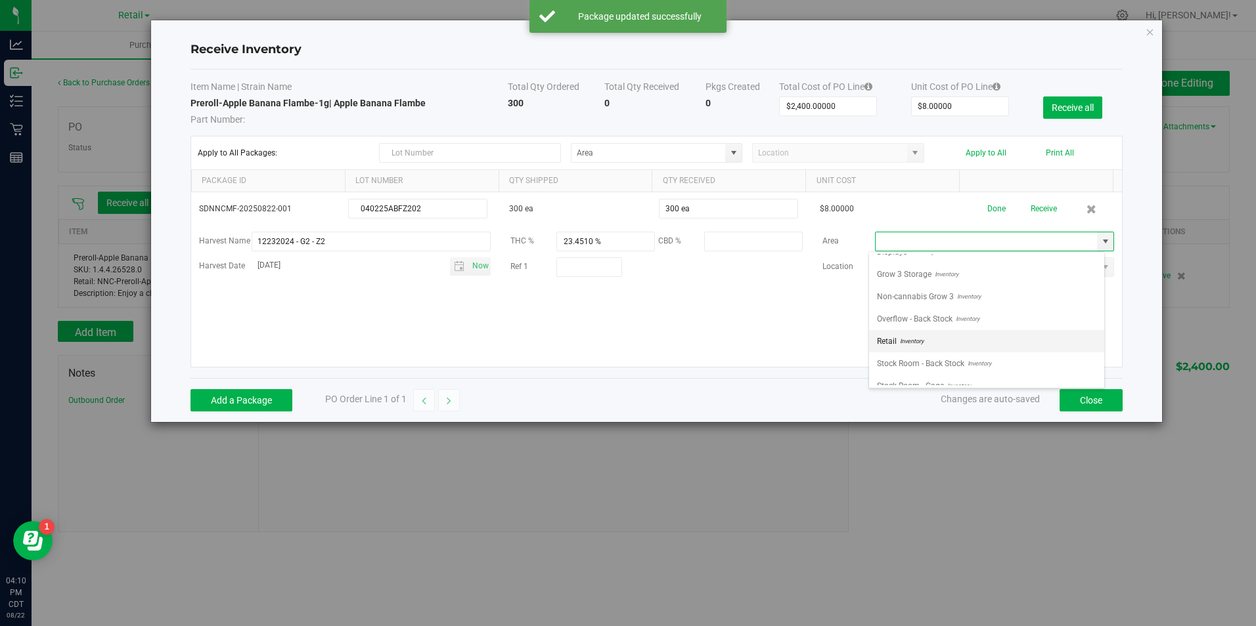
scroll to position [25, 0]
click at [1044, 321] on li "Retail Inventory" at bounding box center [986, 329] width 235 height 22
type input "Retail"
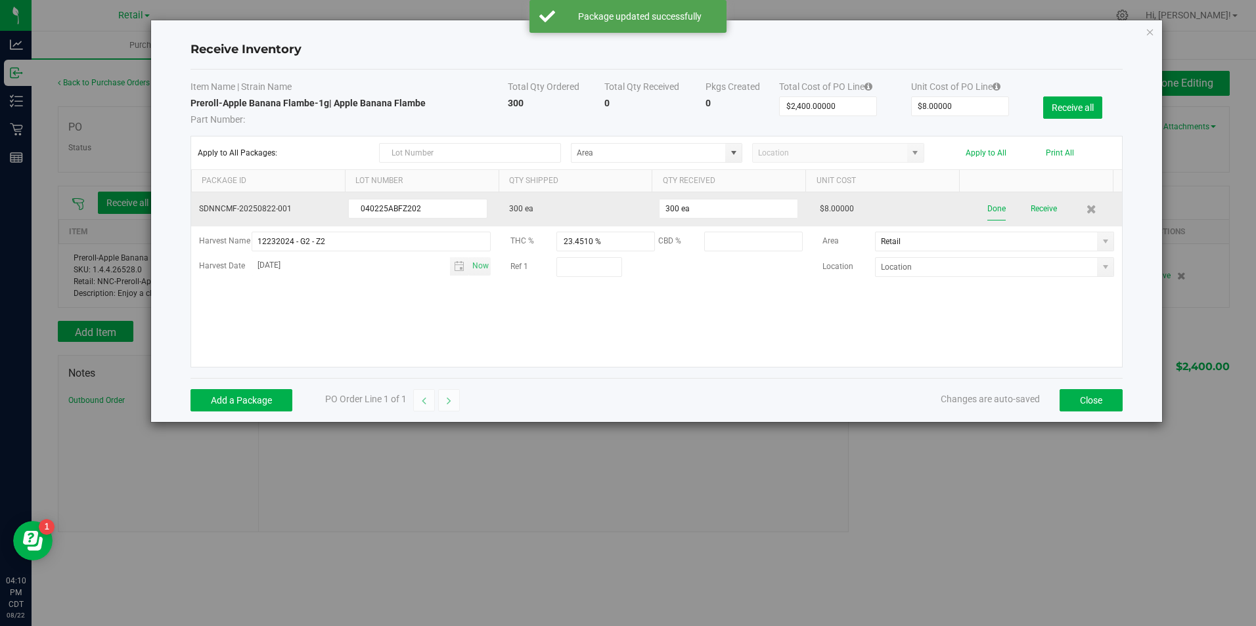
click at [990, 206] on button "Done" at bounding box center [996, 209] width 18 height 23
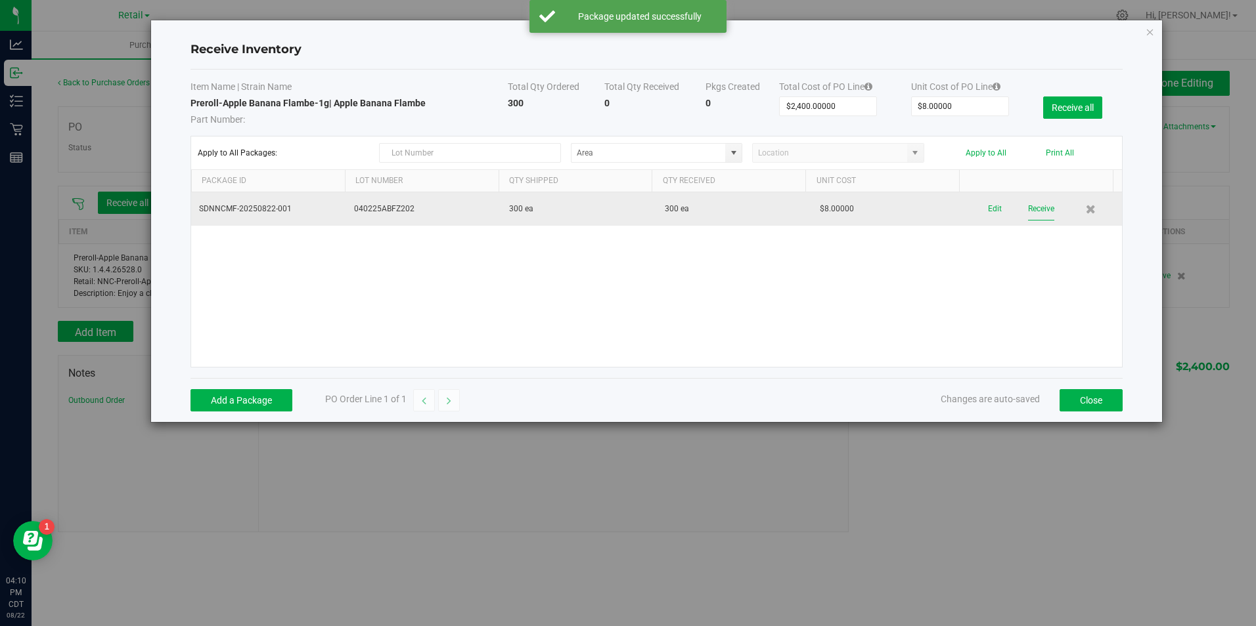
click at [1044, 204] on button "Receive" at bounding box center [1041, 209] width 26 height 23
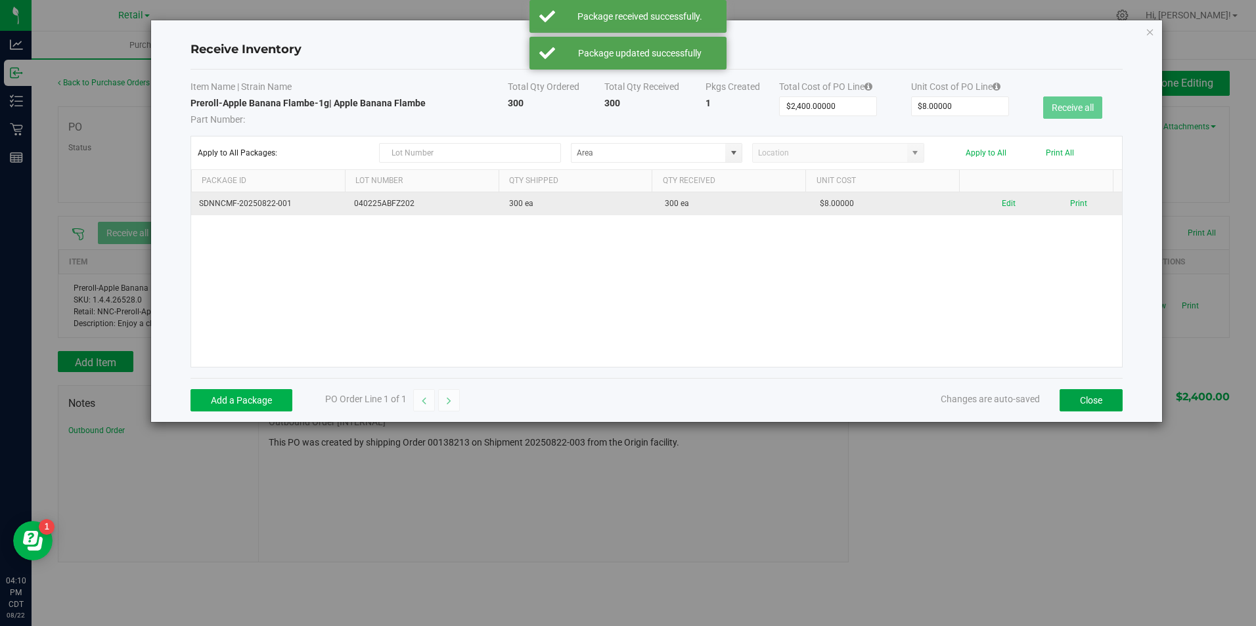
click at [1092, 402] on button "Close" at bounding box center [1090, 400] width 63 height 22
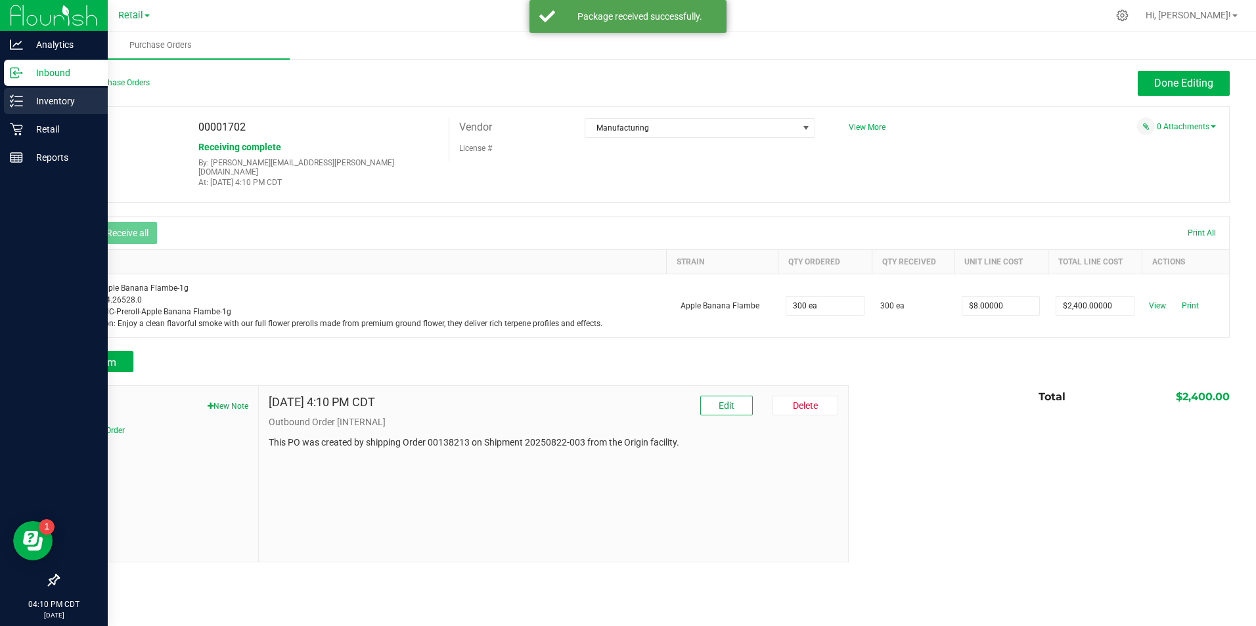
click at [16, 99] on icon at bounding box center [16, 101] width 13 height 13
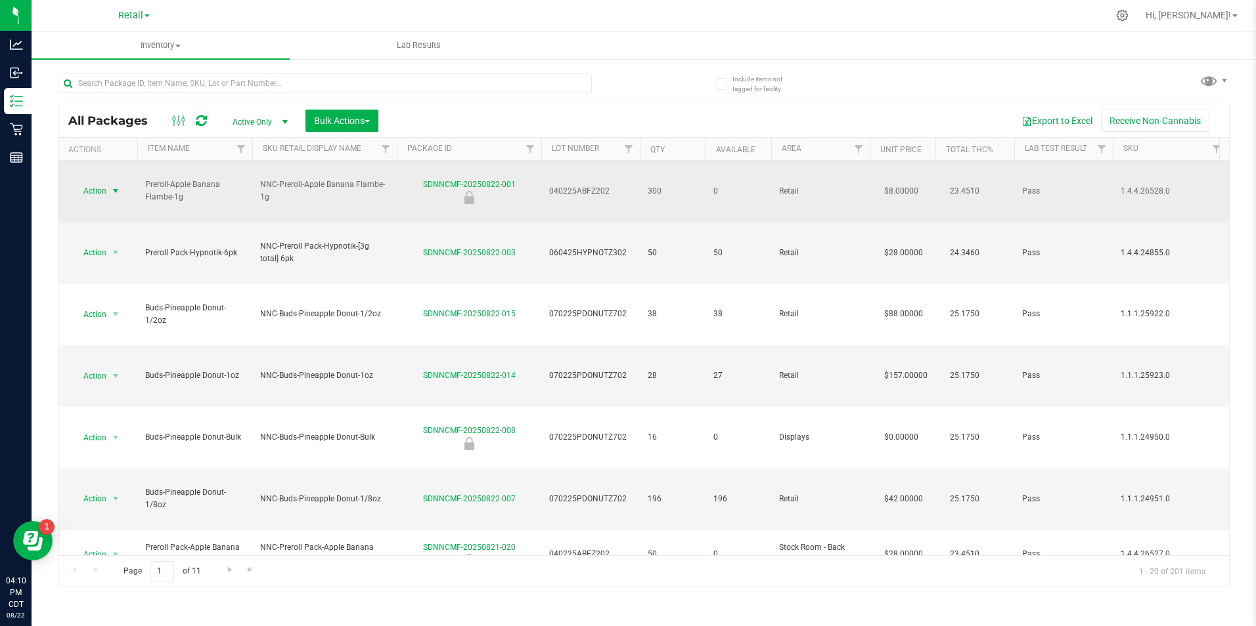
click at [106, 182] on span "Action" at bounding box center [89, 191] width 35 height 18
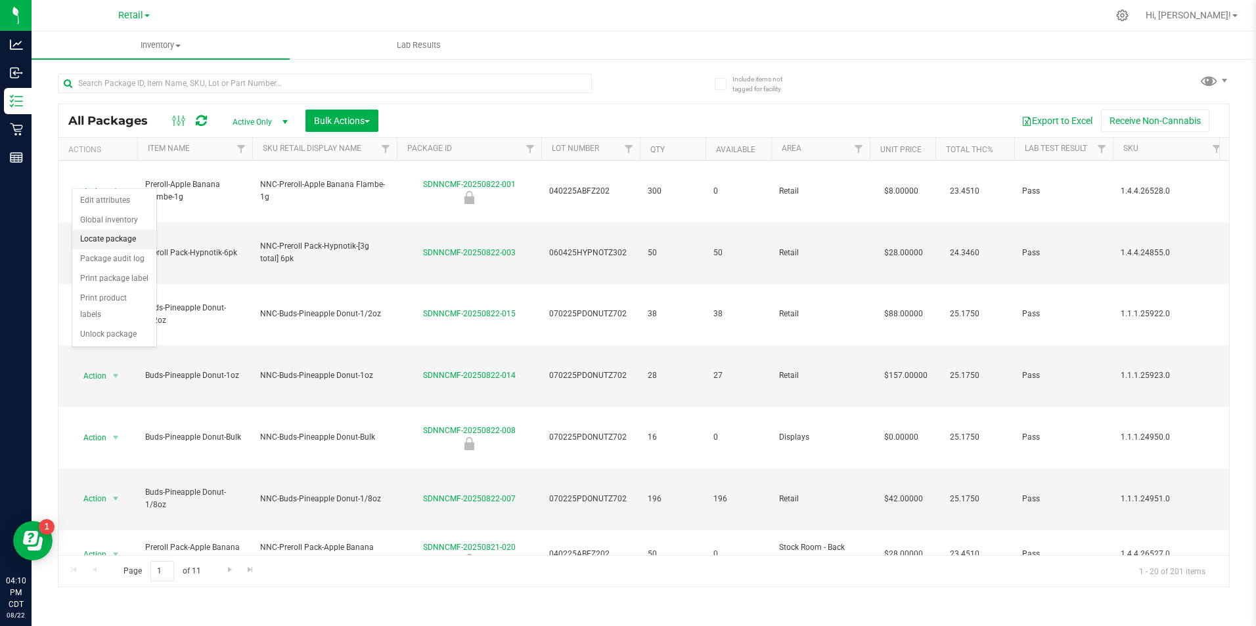
click at [123, 236] on li "Locate package" at bounding box center [114, 240] width 84 height 20
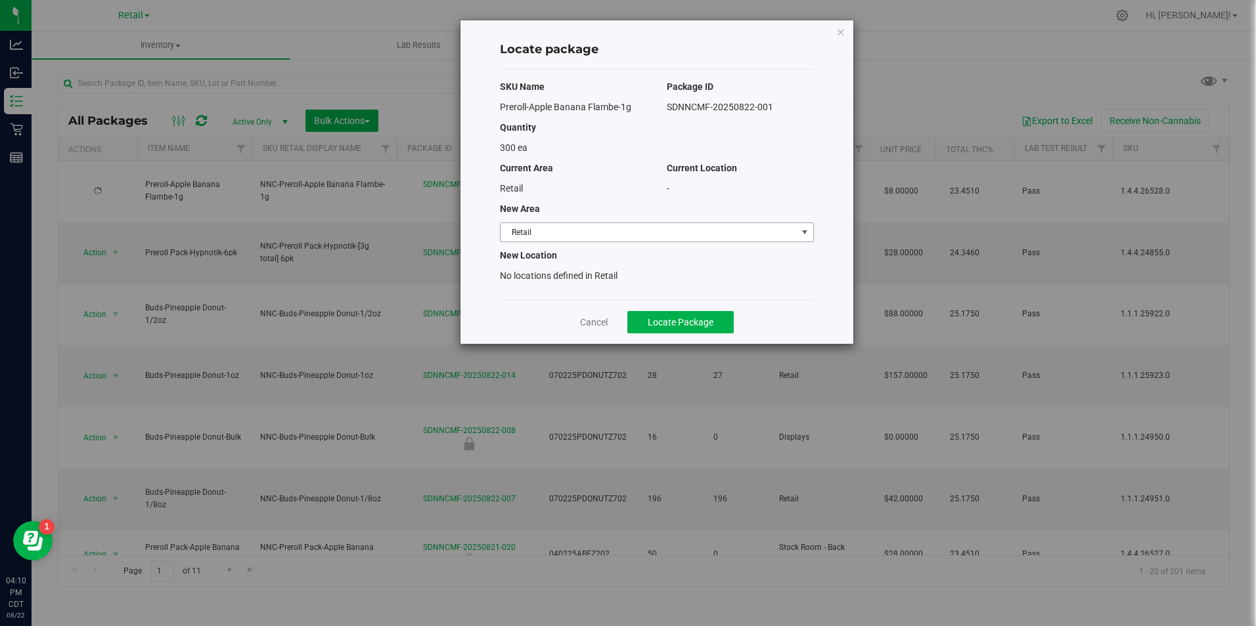
drag, startPoint x: 739, startPoint y: 235, endPoint x: 726, endPoint y: 241, distance: 14.4
click at [738, 235] on span "Retail" at bounding box center [648, 232] width 296 height 18
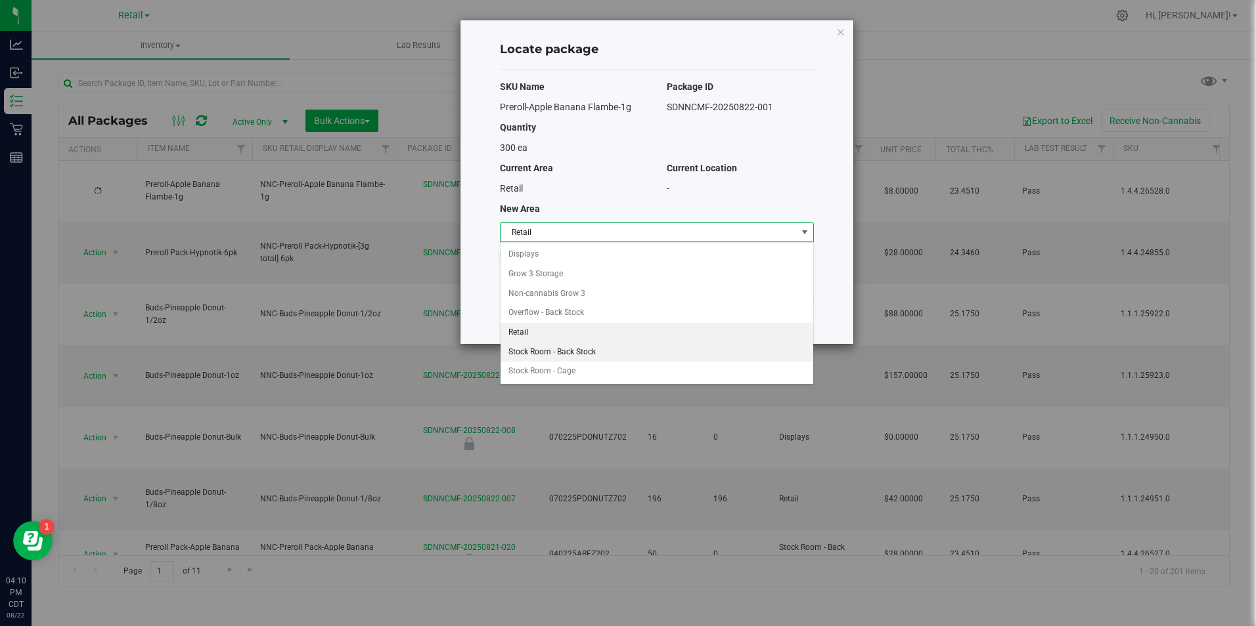
click at [662, 348] on li "Stock Room - Back Stock" at bounding box center [656, 353] width 313 height 20
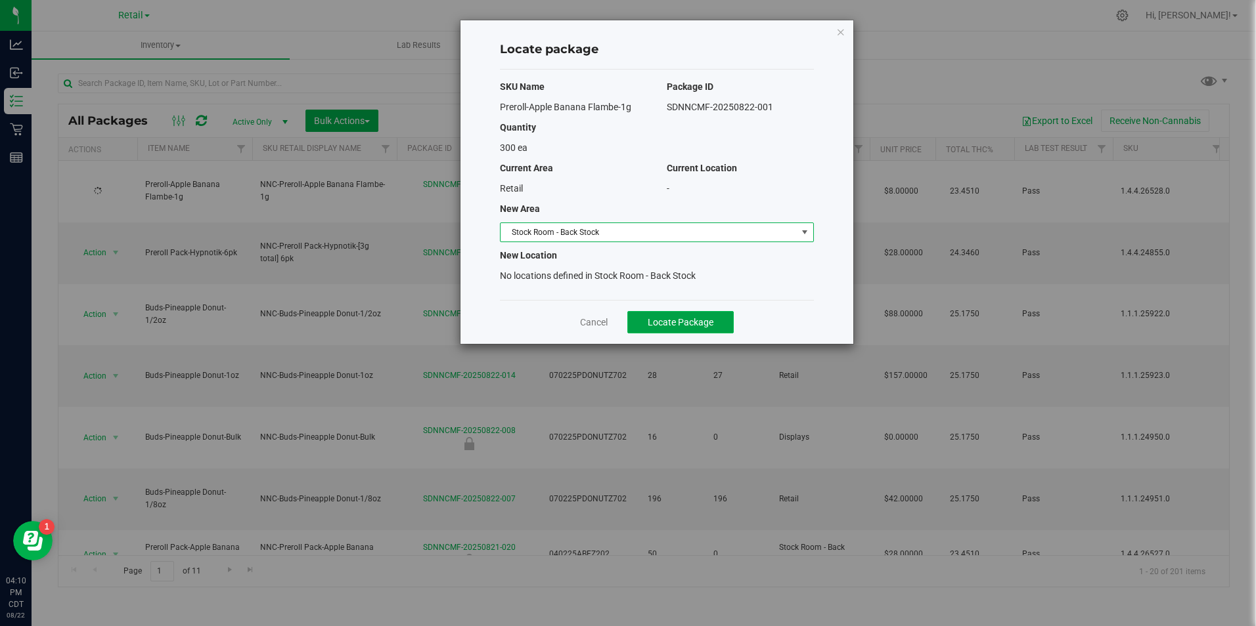
click at [650, 324] on span "Locate Package" at bounding box center [680, 322] width 66 height 11
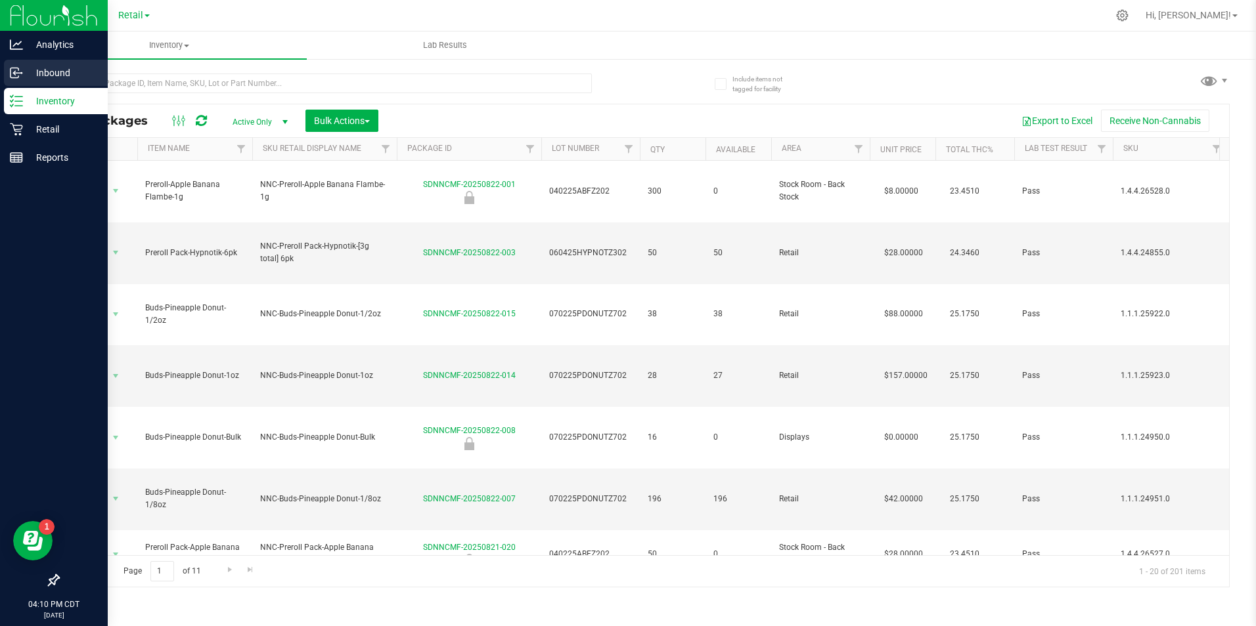
click at [24, 79] on p "Inbound" at bounding box center [62, 73] width 79 height 16
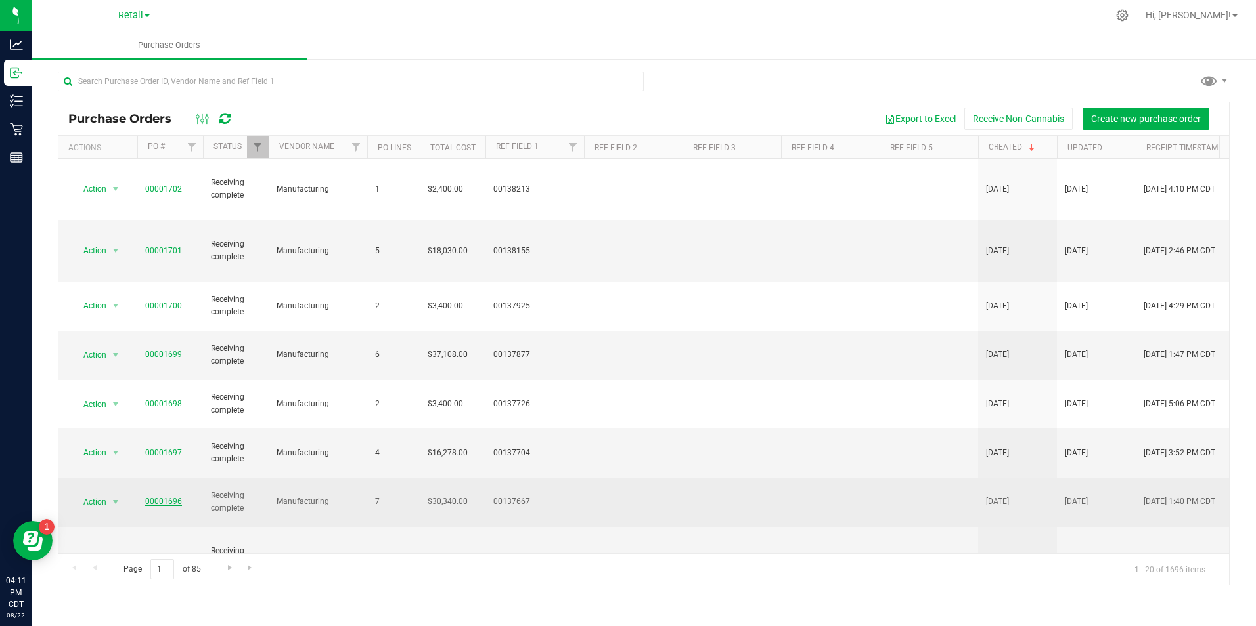
click at [167, 497] on link "00001696" at bounding box center [163, 501] width 37 height 9
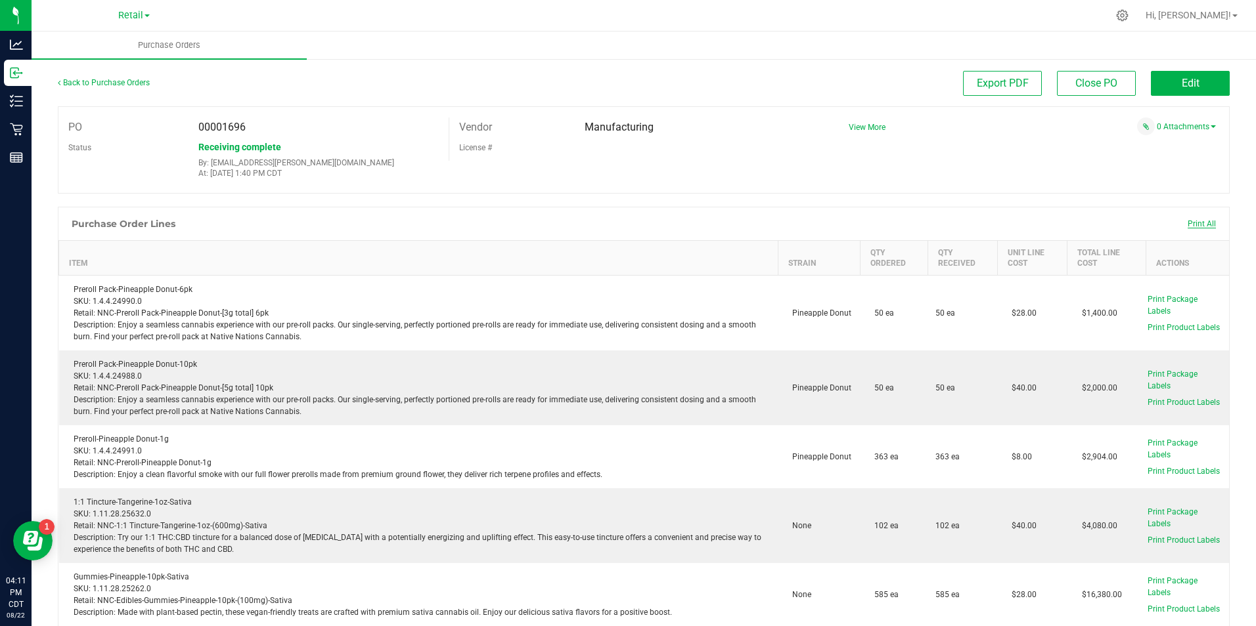
click at [1192, 221] on span "Print All" at bounding box center [1201, 223] width 28 height 9
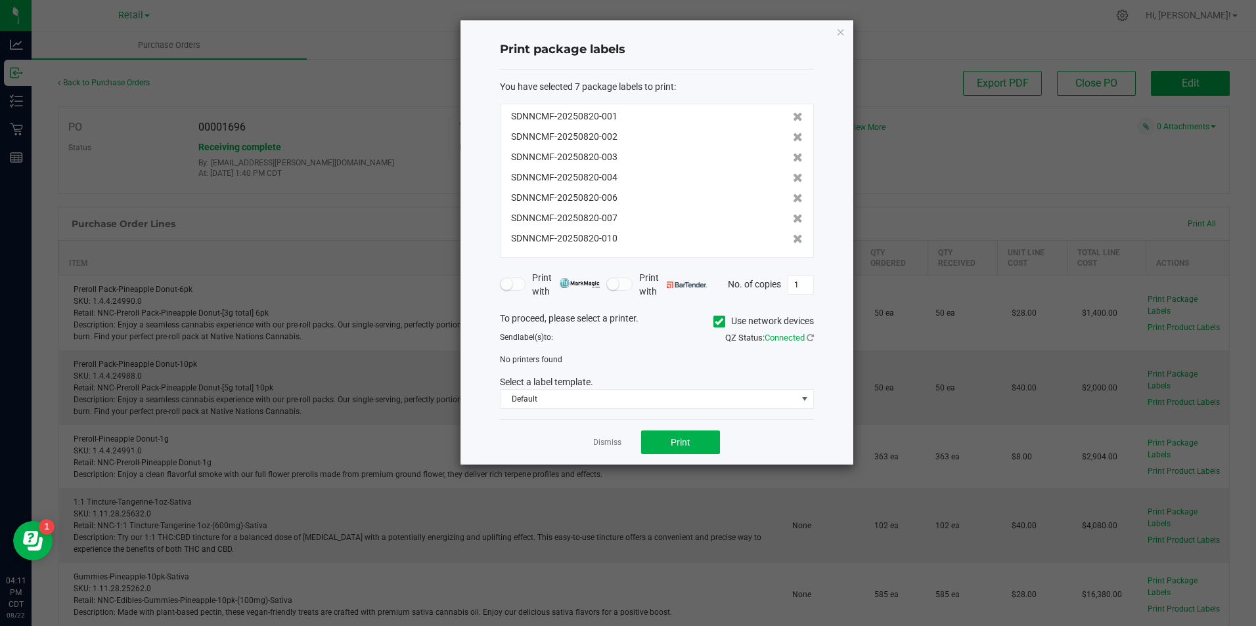
click at [721, 322] on icon at bounding box center [718, 322] width 9 height 0
click at [0, 0] on input "Use network devices" at bounding box center [0, 0] width 0 height 0
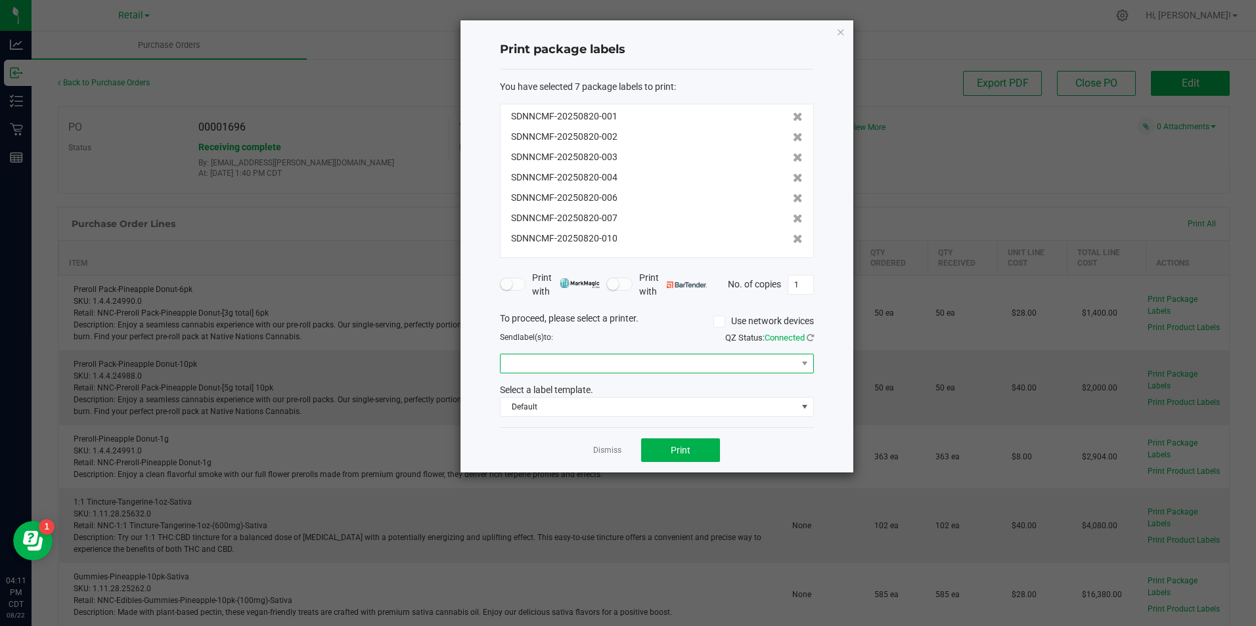
click at [720, 372] on span at bounding box center [648, 364] width 296 height 18
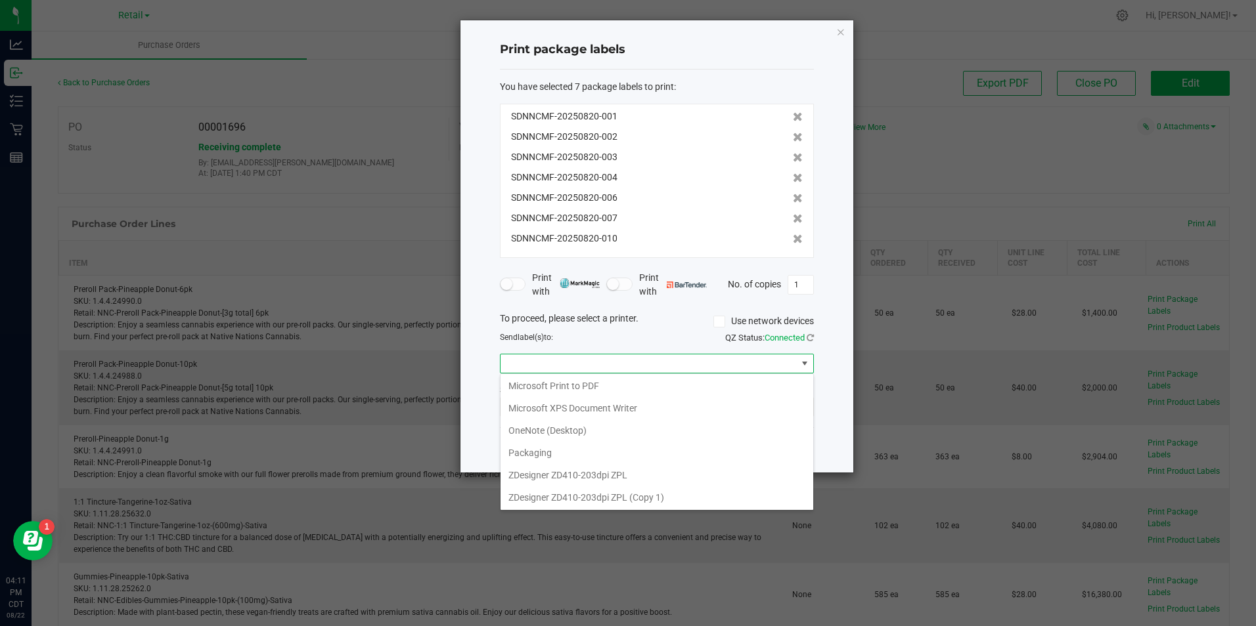
scroll to position [137, 0]
click at [721, 487] on 1\) "ZDesigner ZD410-203dpi ZPL (Copy 1)" at bounding box center [656, 497] width 313 height 22
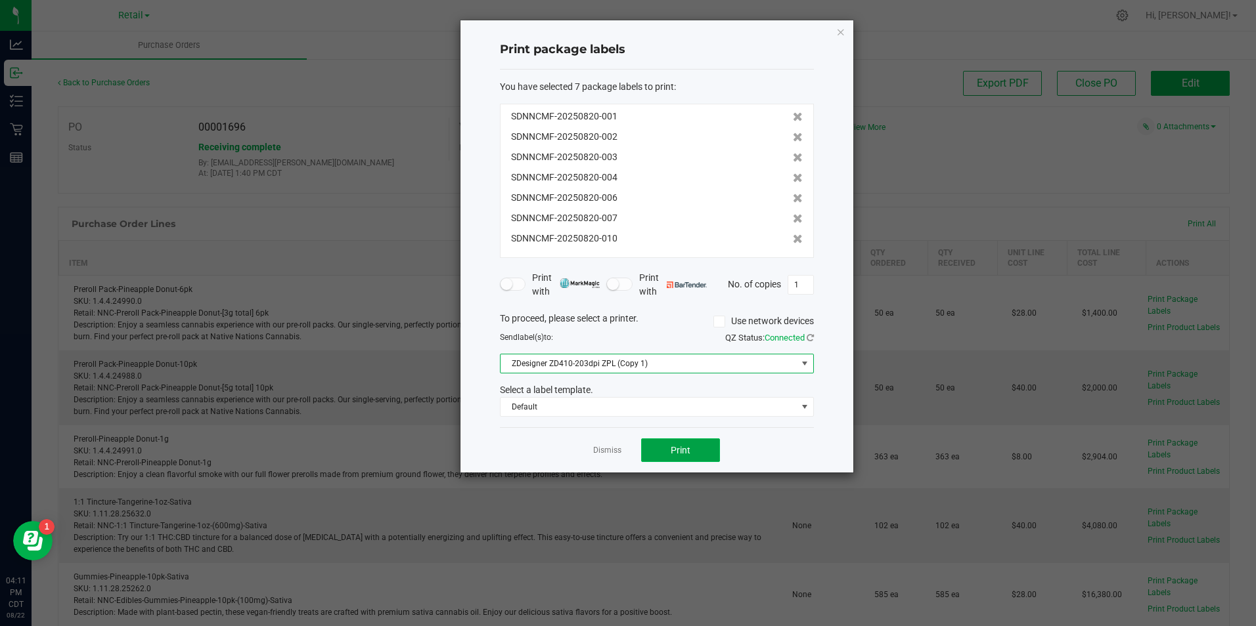
click at [659, 451] on button "Print" at bounding box center [680, 451] width 79 height 24
click at [611, 453] on link "Dismiss" at bounding box center [607, 450] width 28 height 11
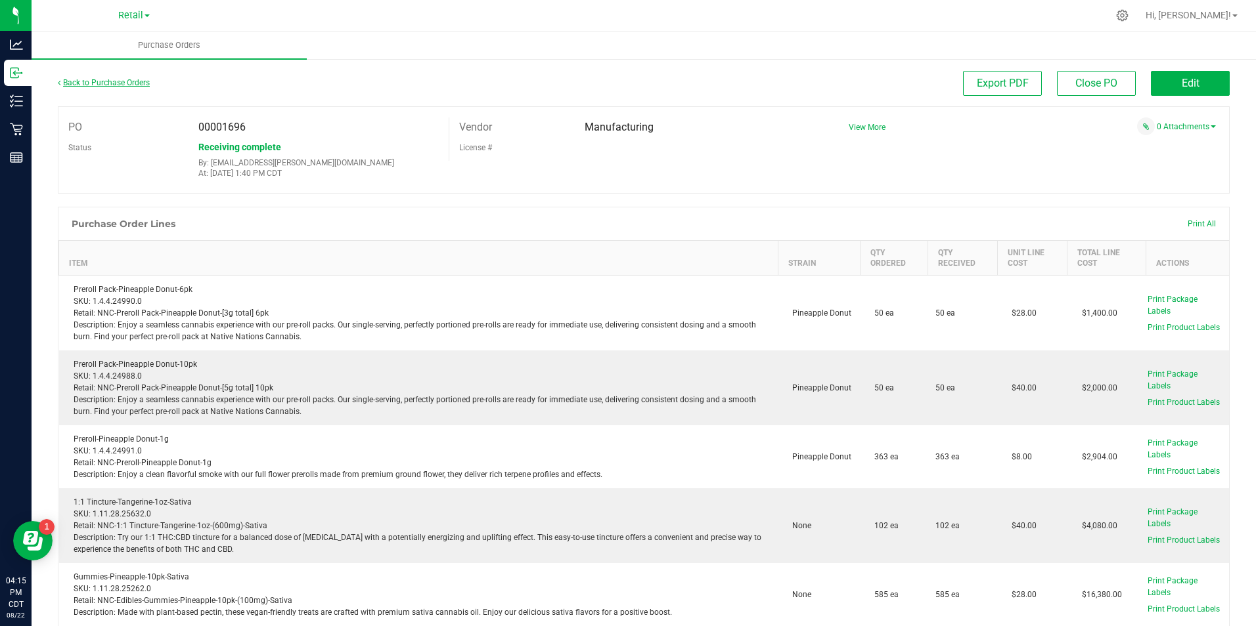
click at [100, 84] on link "Back to Purchase Orders" at bounding box center [104, 82] width 92 height 9
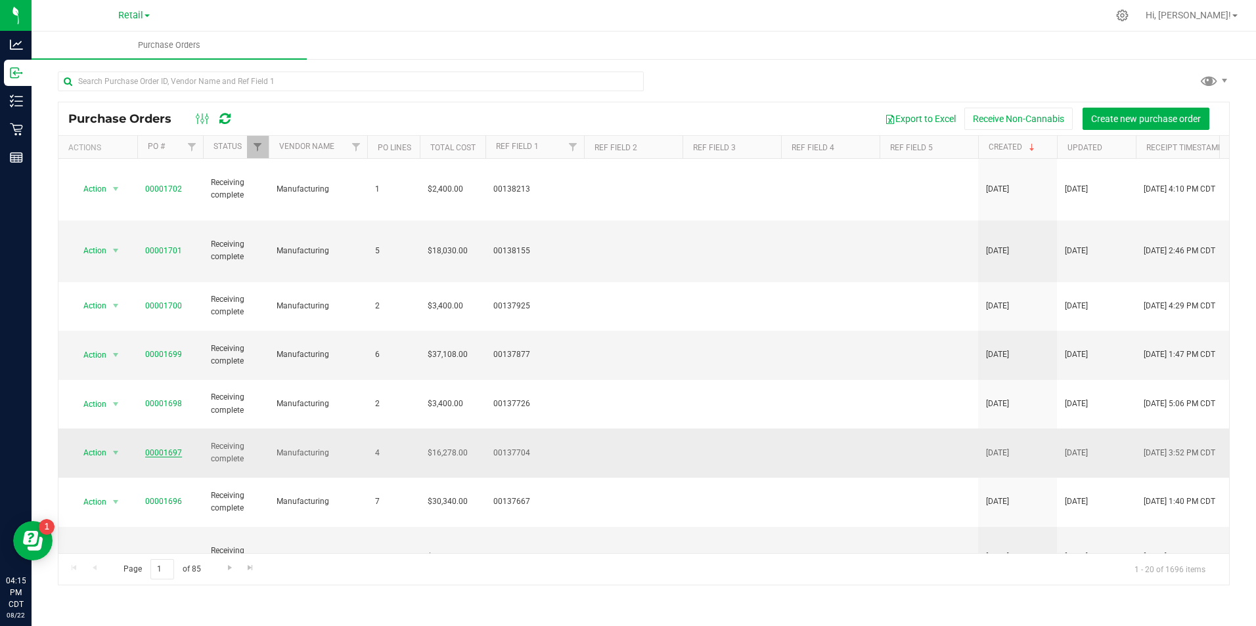
click at [161, 448] on link "00001697" at bounding box center [163, 452] width 37 height 9
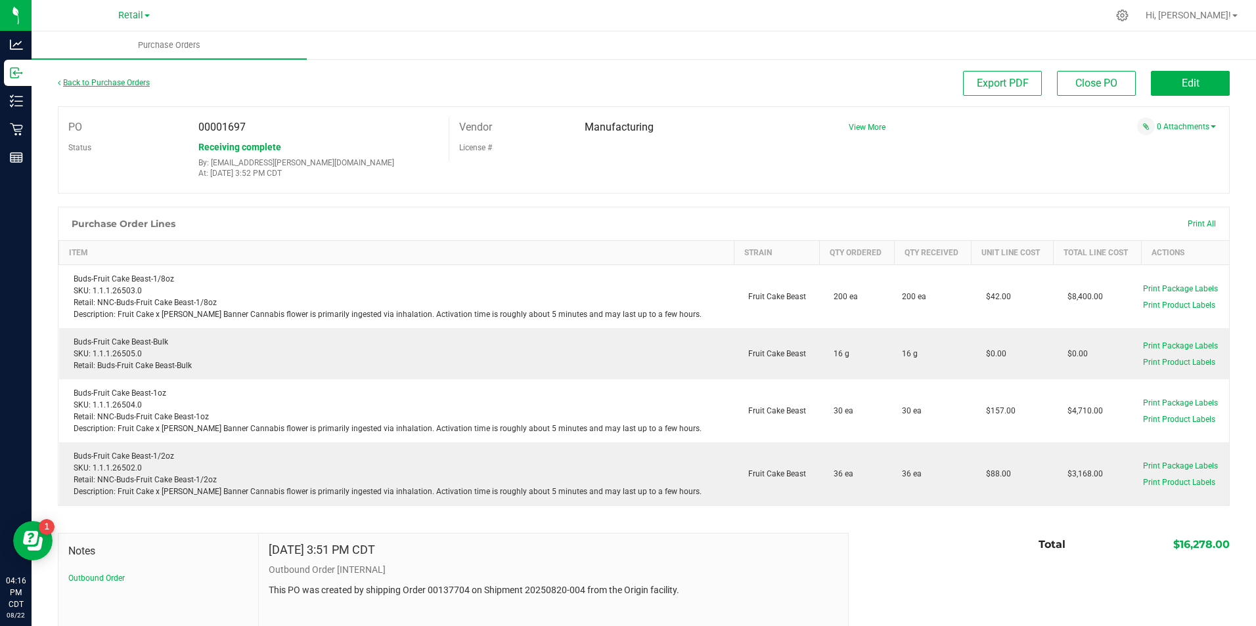
click at [100, 85] on link "Back to Purchase Orders" at bounding box center [104, 82] width 92 height 9
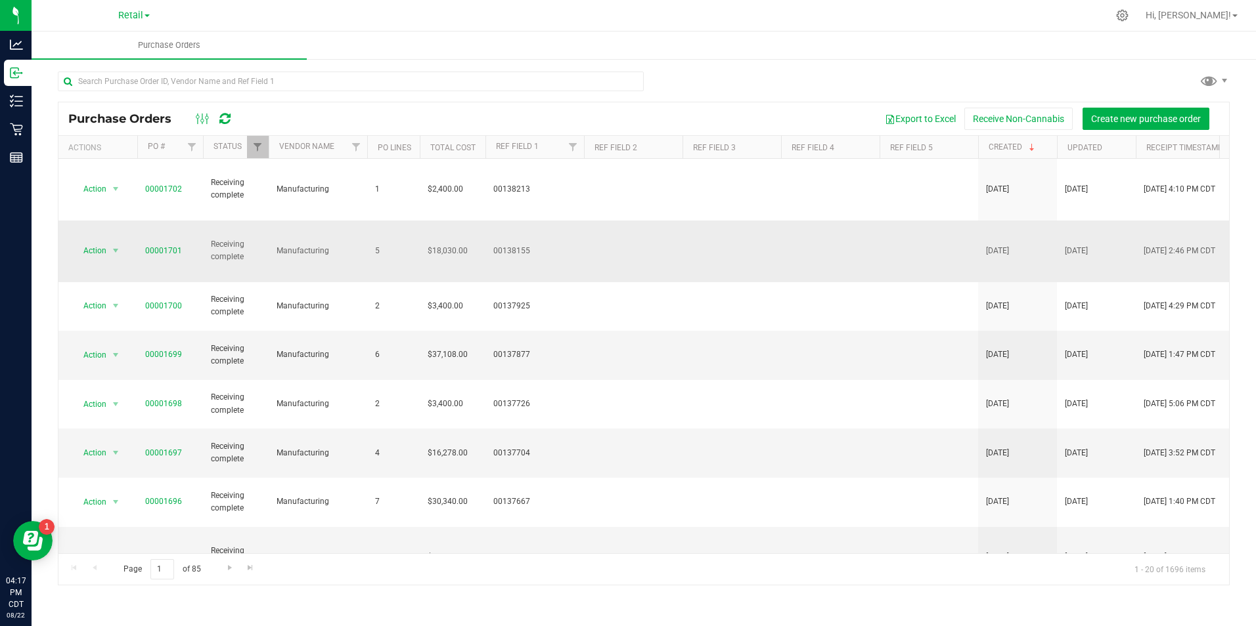
click at [149, 245] on span "00001701" at bounding box center [163, 251] width 37 height 12
click at [160, 350] on link "00001699" at bounding box center [163, 354] width 37 height 9
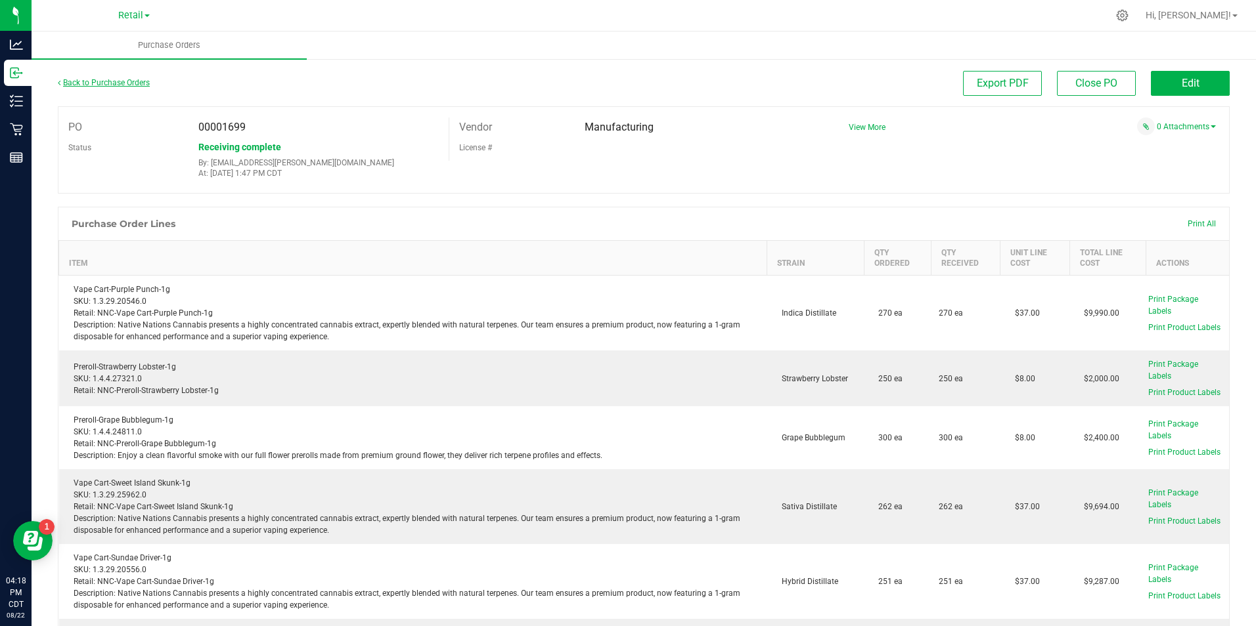
click at [72, 79] on link "Back to Purchase Orders" at bounding box center [104, 82] width 92 height 9
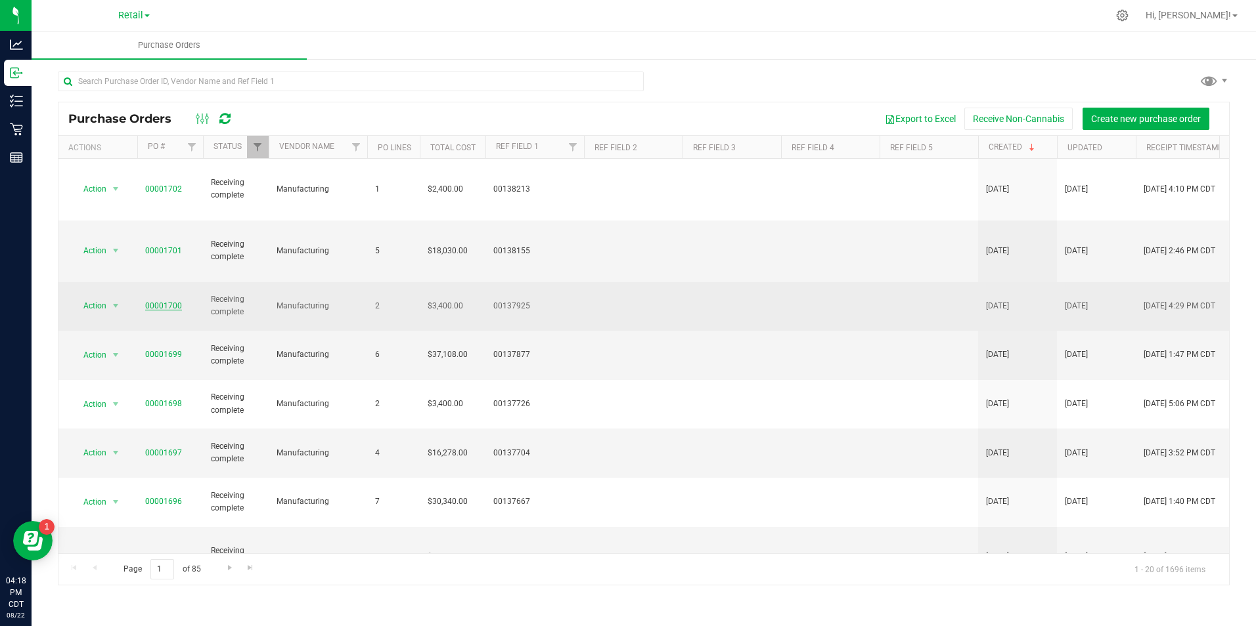
click at [164, 301] on link "00001700" at bounding box center [163, 305] width 37 height 9
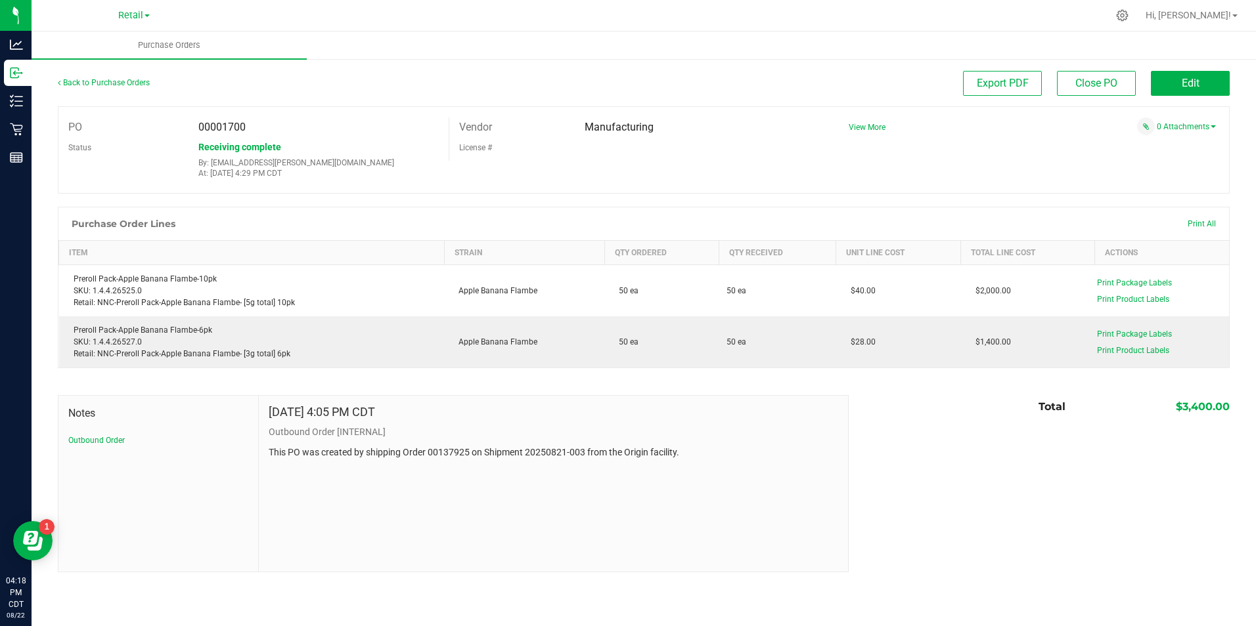
click at [127, 88] on div "Back to Purchase Orders" at bounding box center [204, 83] width 293 height 24
click at [127, 83] on link "Back to Purchase Orders" at bounding box center [104, 82] width 92 height 9
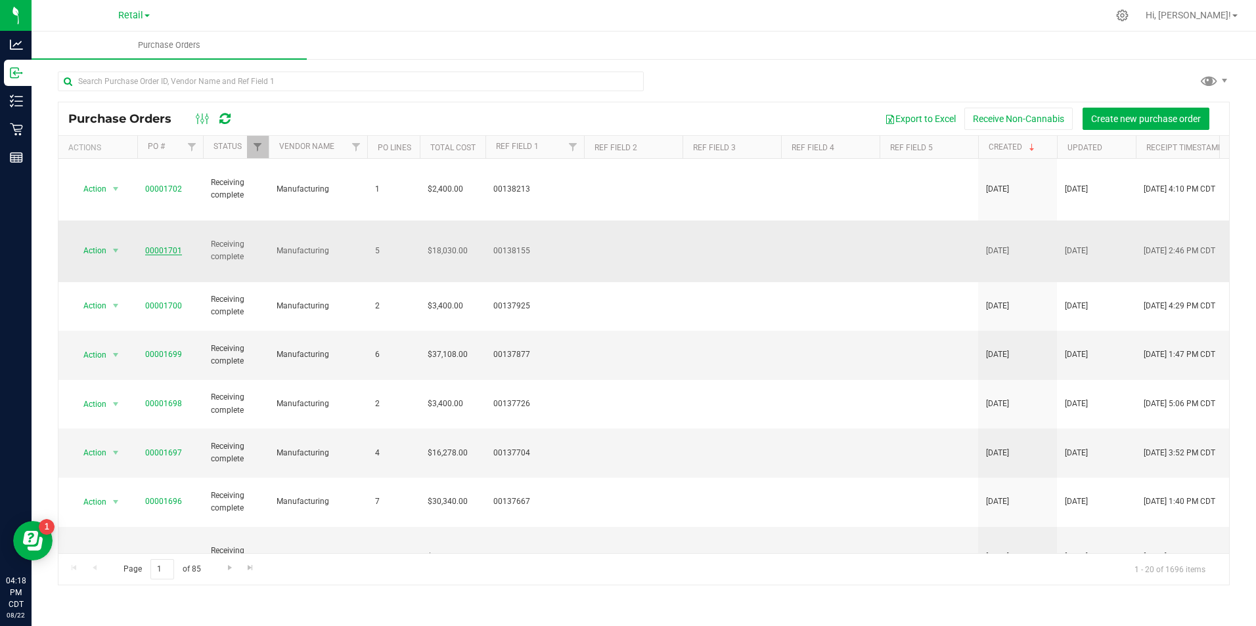
click at [159, 246] on link "00001701" at bounding box center [163, 250] width 37 height 9
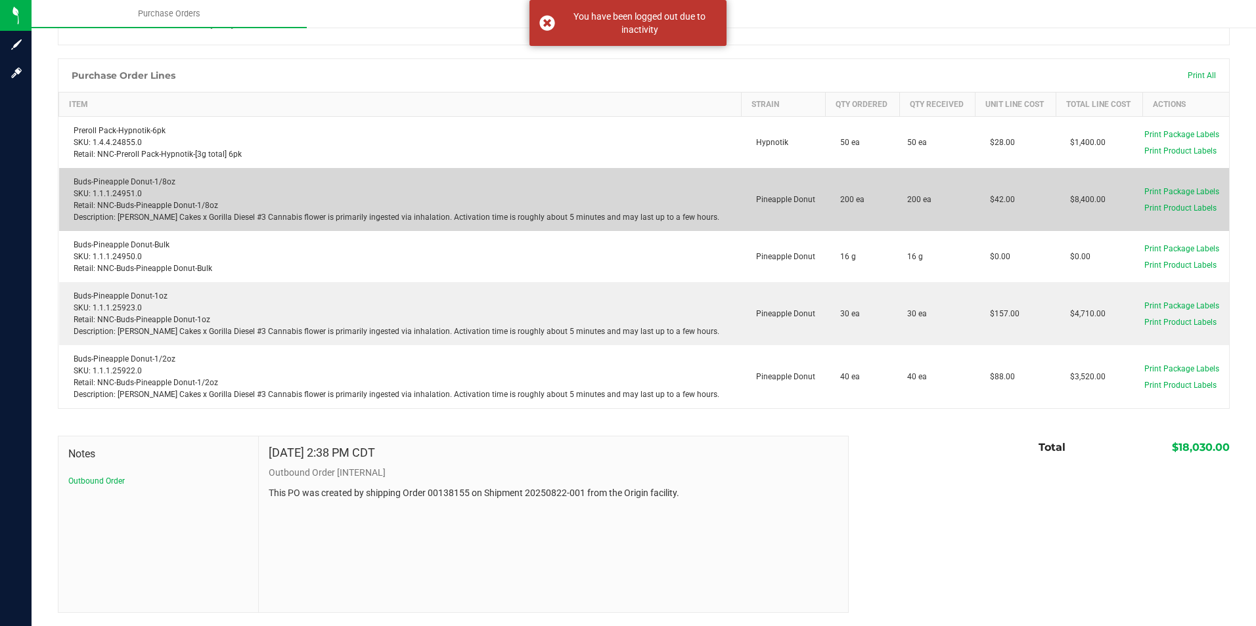
scroll to position [118, 0]
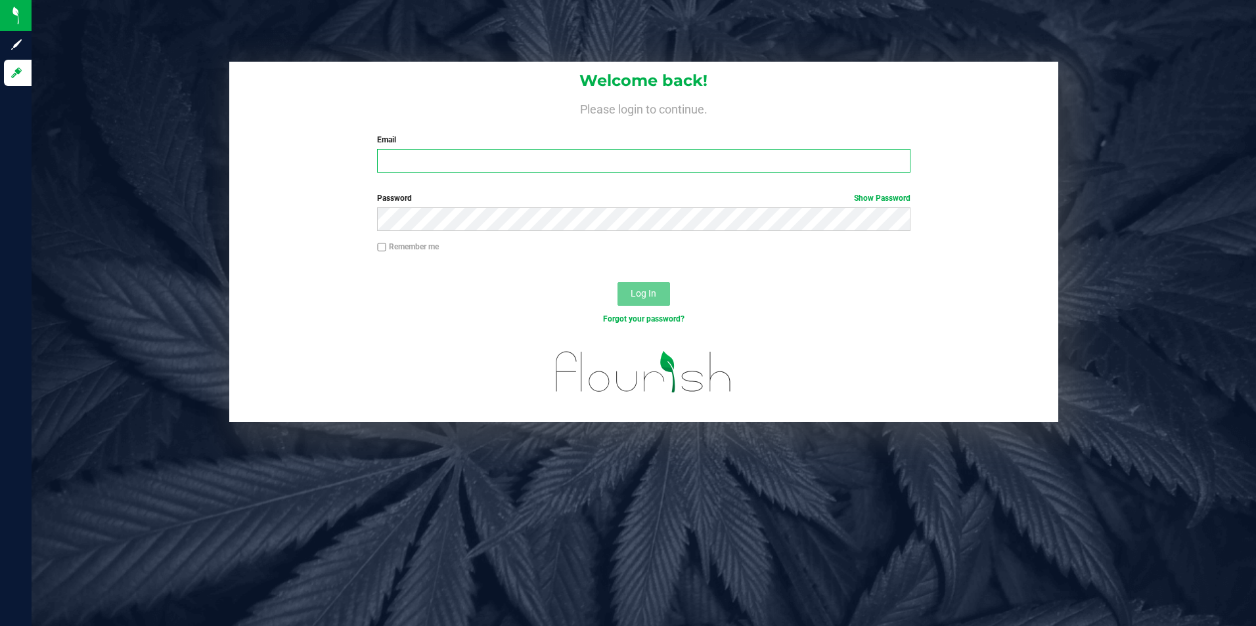
click at [432, 165] on input "Email" at bounding box center [643, 161] width 533 height 24
type input "[PERSON_NAME][EMAIL_ADDRESS][PERSON_NAME][DOMAIN_NAME]"
click at [617, 282] on button "Log In" at bounding box center [643, 294] width 53 height 24
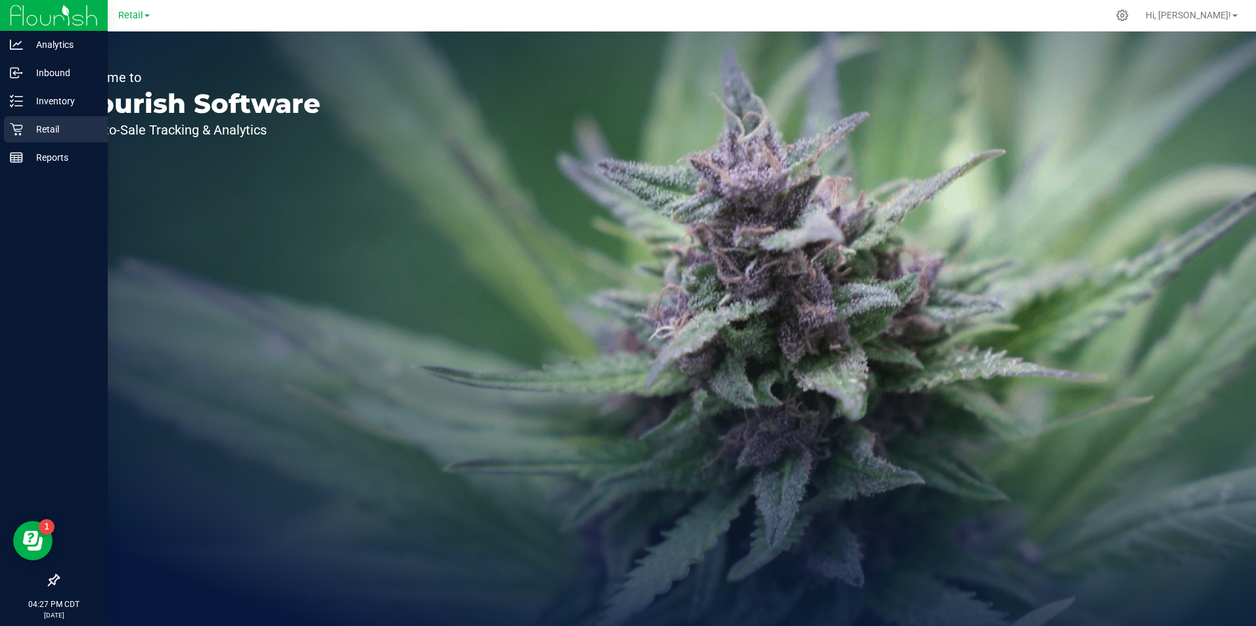
click at [24, 131] on p "Retail" at bounding box center [62, 129] width 79 height 16
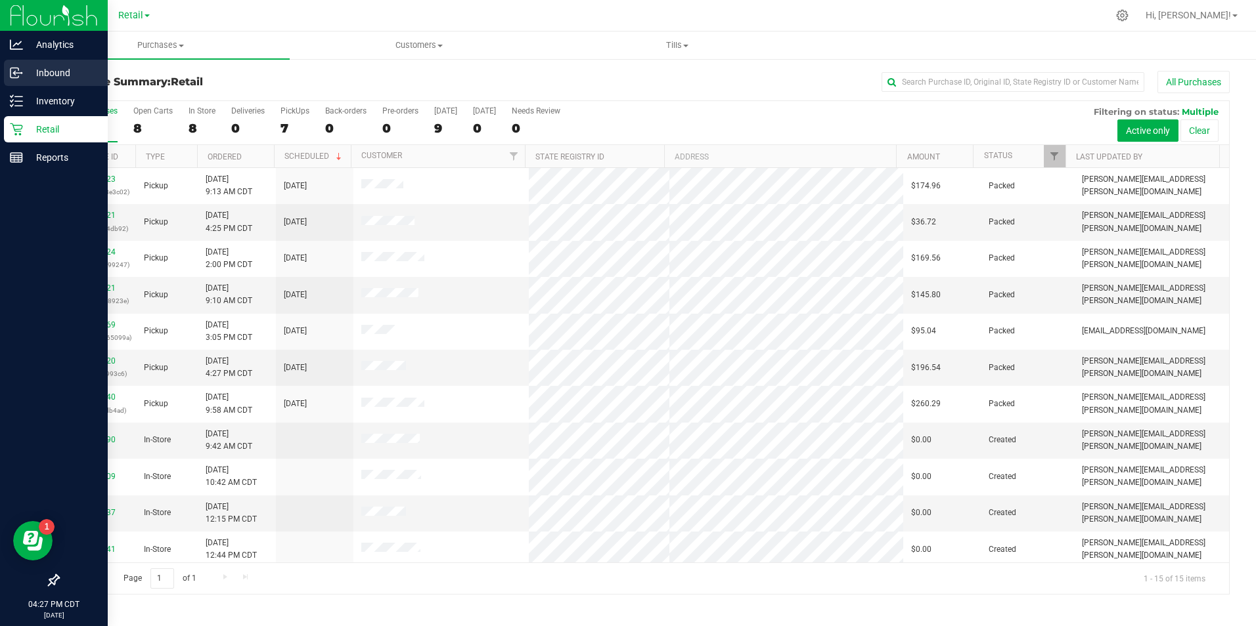
click at [70, 70] on p "Inbound" at bounding box center [62, 73] width 79 height 16
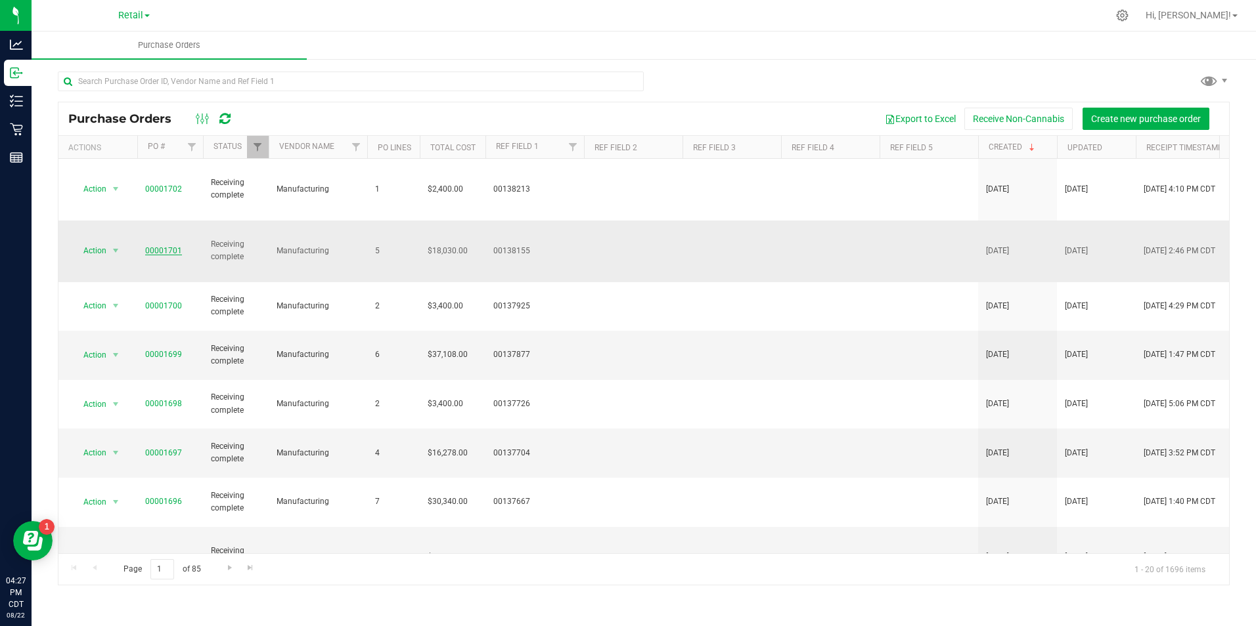
click at [160, 246] on link "00001701" at bounding box center [163, 250] width 37 height 9
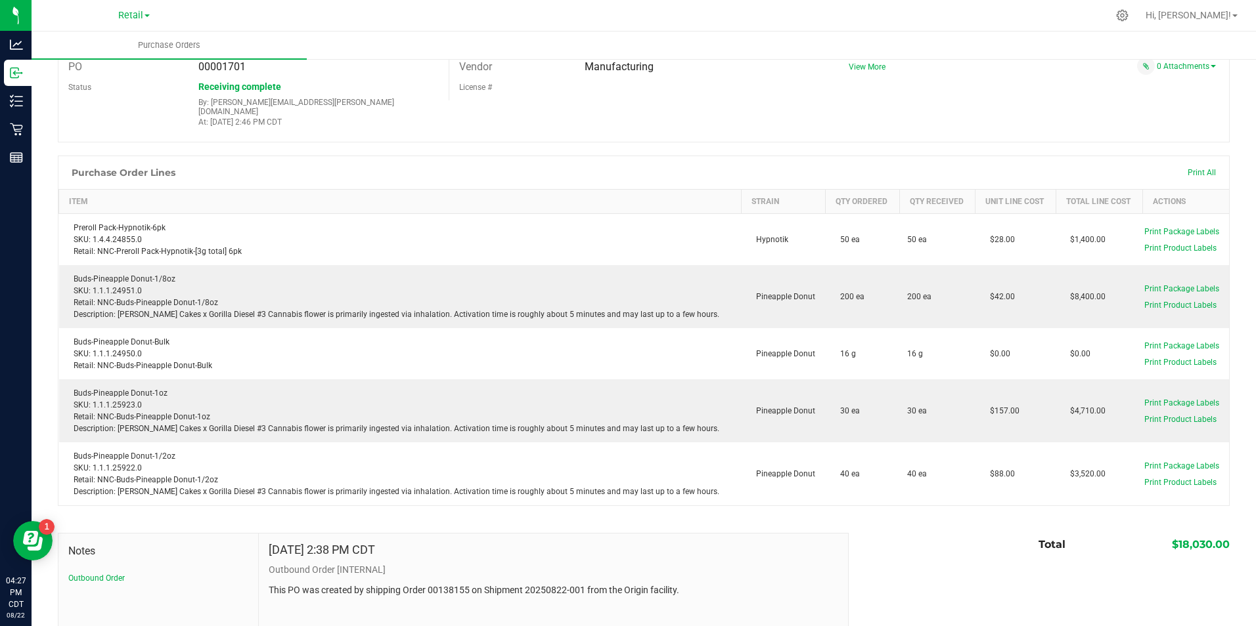
scroll to position [149, 0]
